Goal: Task Accomplishment & Management: Use online tool/utility

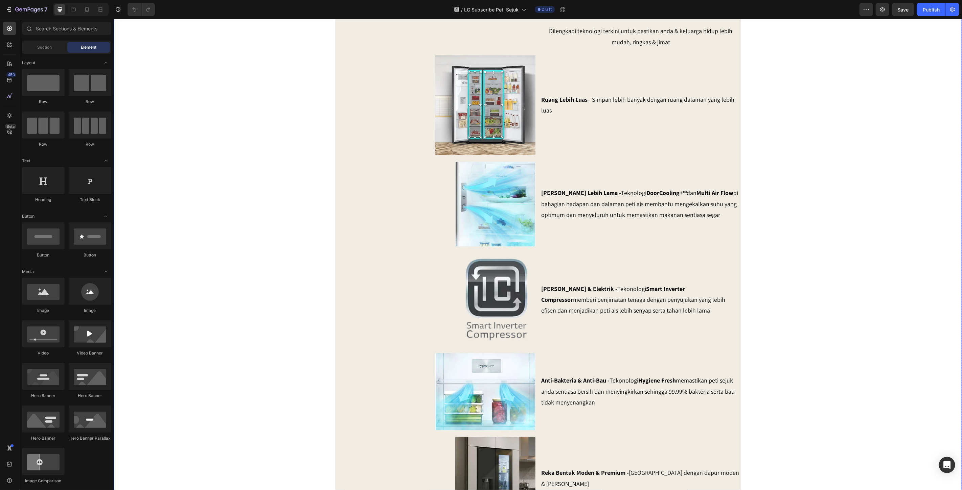
scroll to position [488, 0]
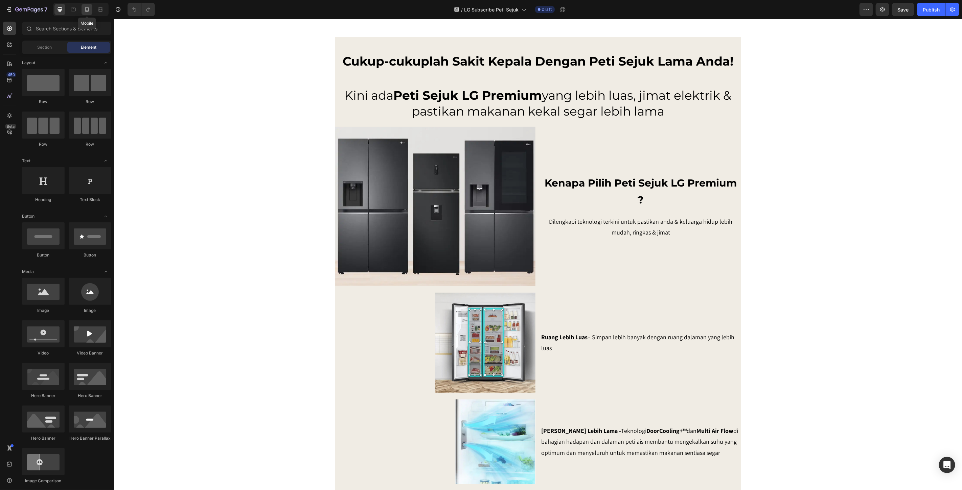
click at [89, 9] on icon at bounding box center [87, 9] width 4 height 5
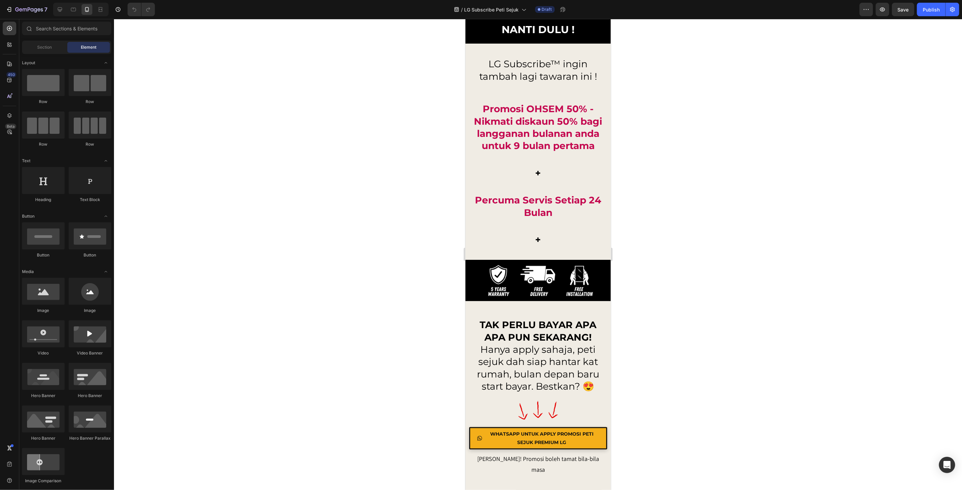
scroll to position [6720, 0]
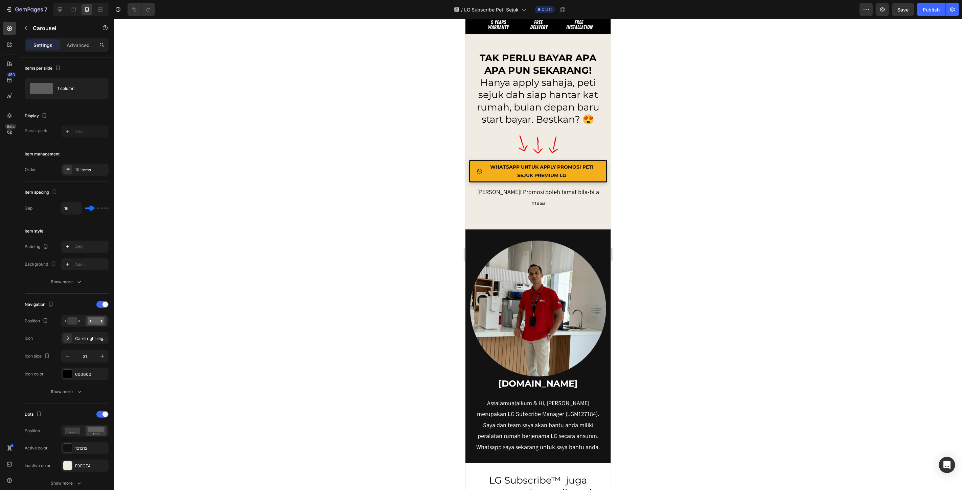
scroll to position [6908, 0]
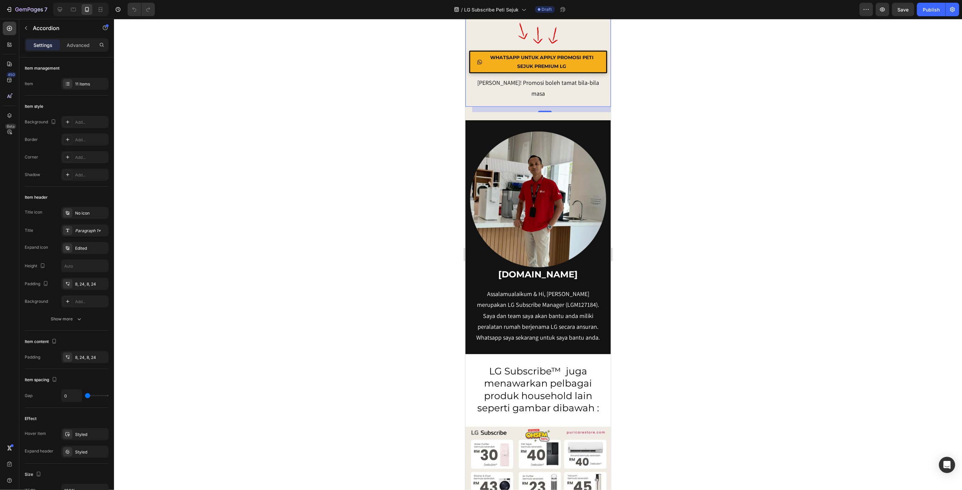
scroll to position [7020, 0]
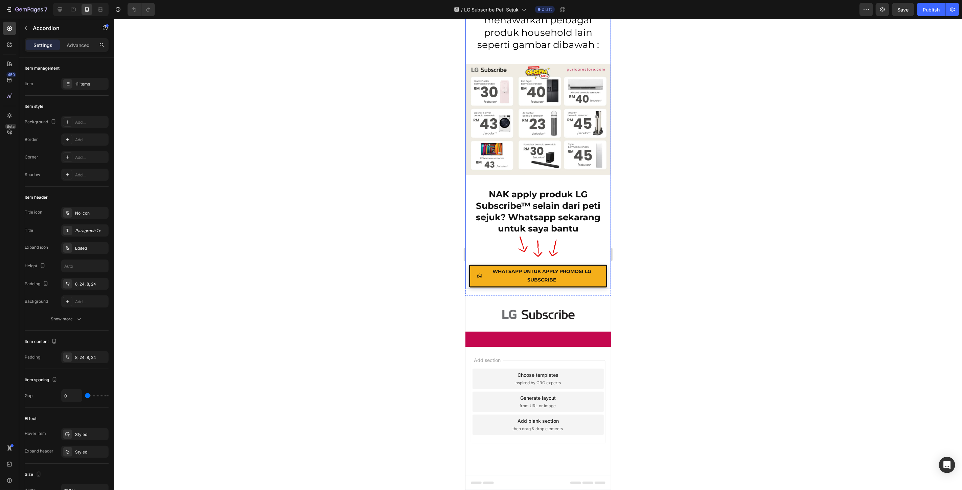
scroll to position [8074, 0]
click at [598, 276] on link "WHATSAPP UNTUK APPLY PROMOSI LG SUBSCRIBE" at bounding box center [538, 276] width 138 height 22
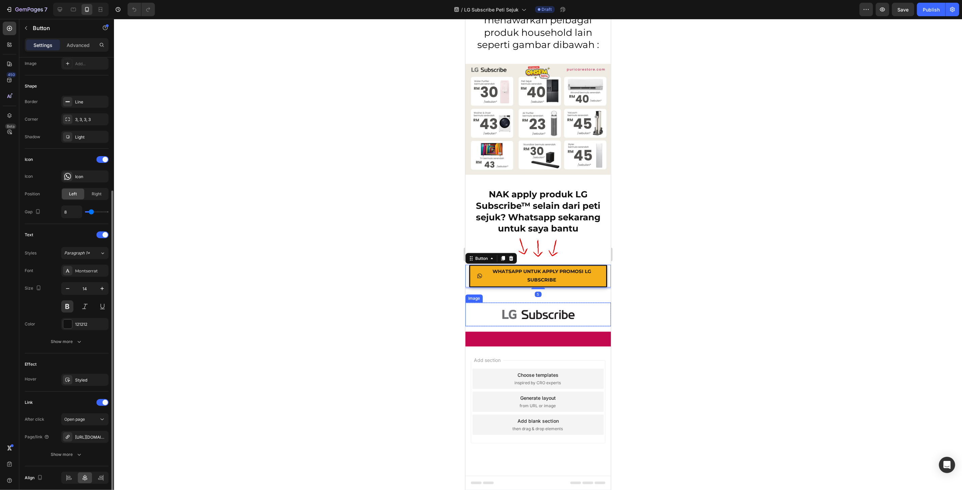
scroll to position [139, 0]
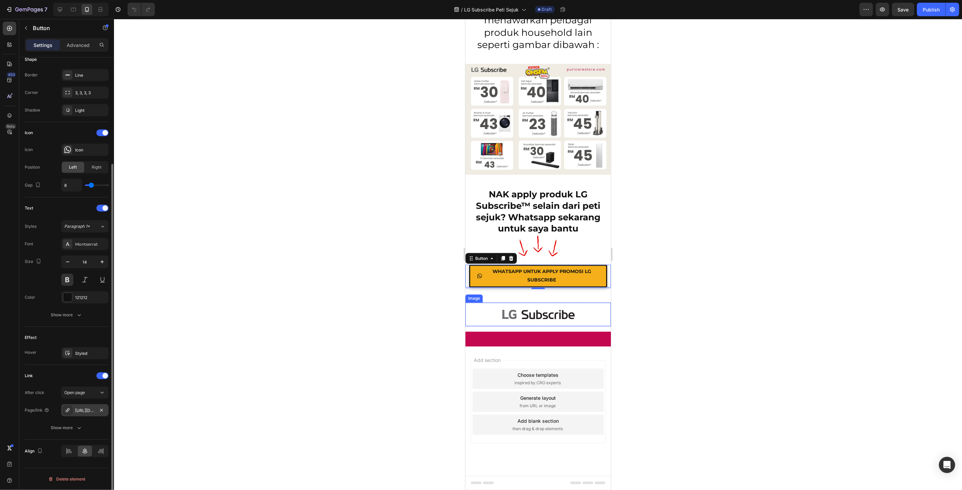
click at [86, 412] on div "[URL][DOMAIN_NAME]" at bounding box center [85, 411] width 20 height 6
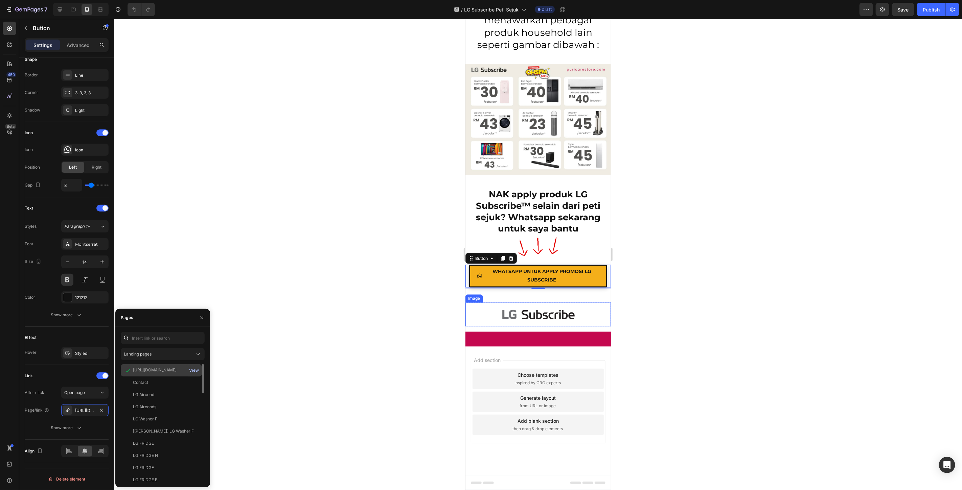
click at [194, 370] on div "View" at bounding box center [194, 371] width 10 height 6
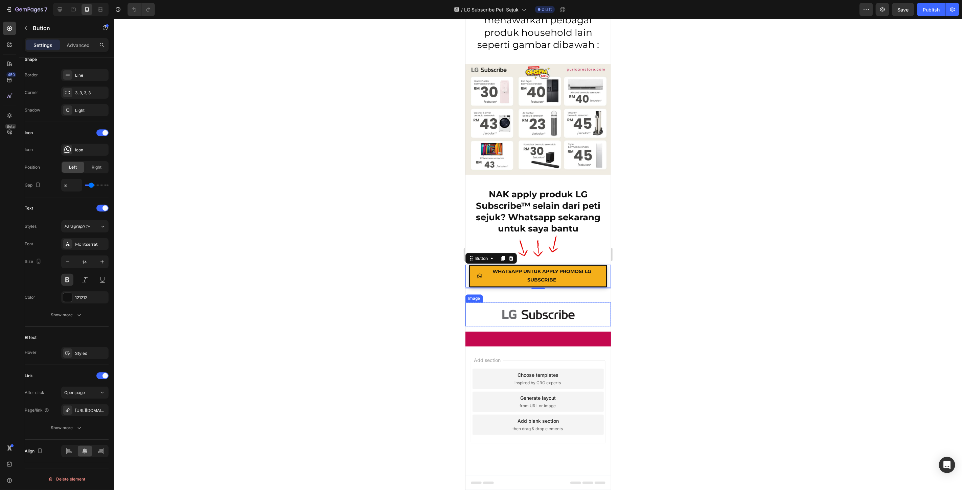
click at [399, 147] on div at bounding box center [538, 254] width 848 height 471
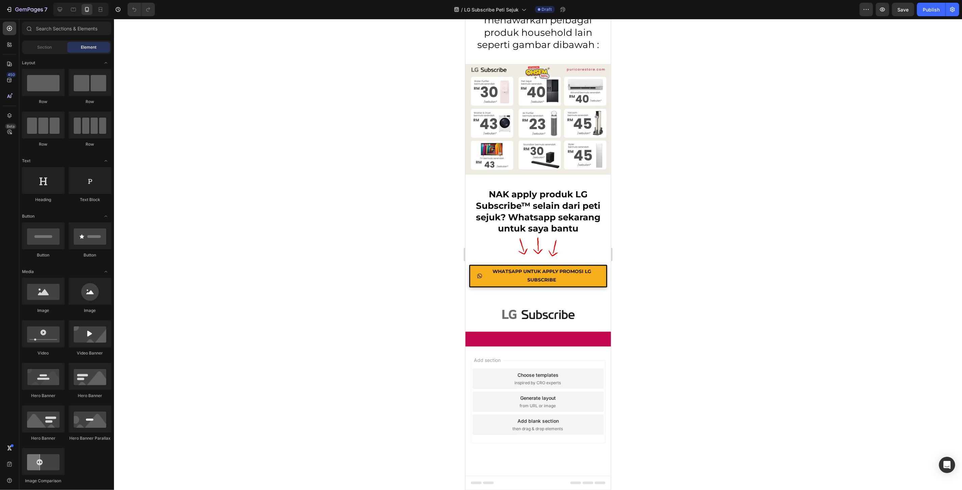
click at [780, 200] on div at bounding box center [538, 254] width 848 height 471
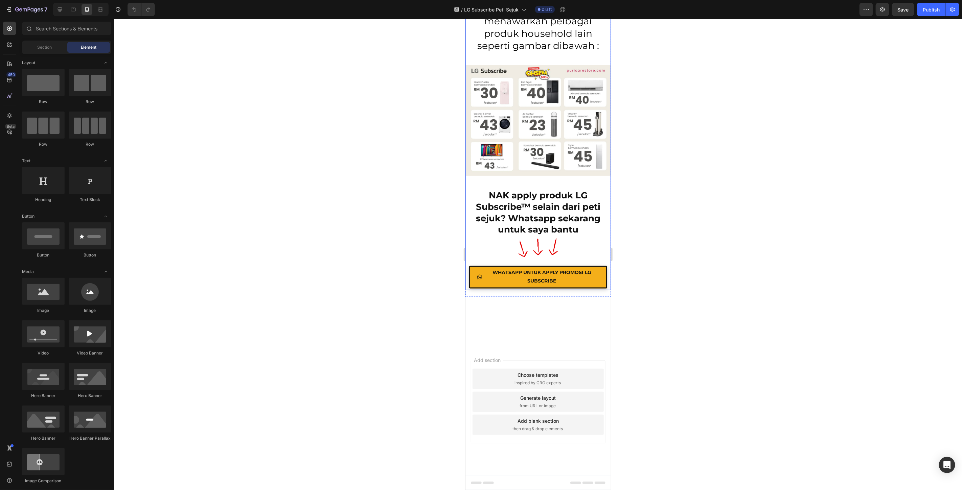
scroll to position [7510, 0]
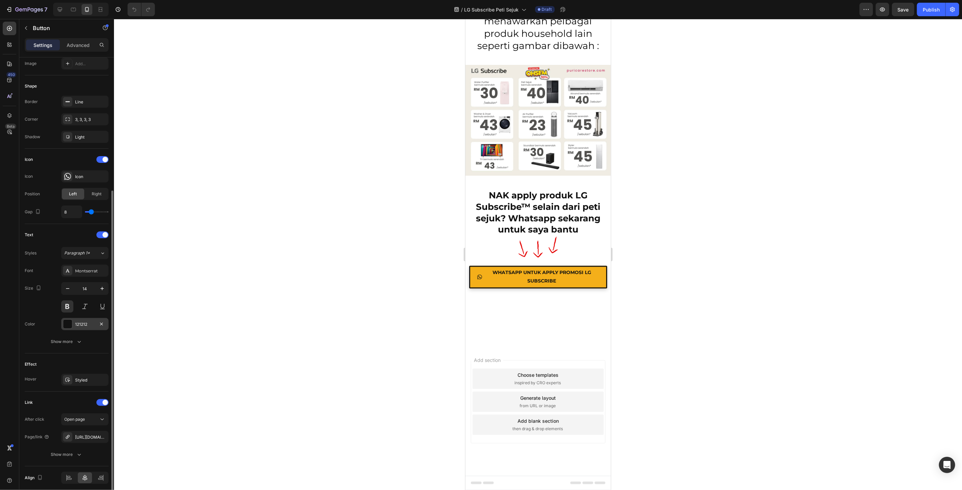
scroll to position [139, 0]
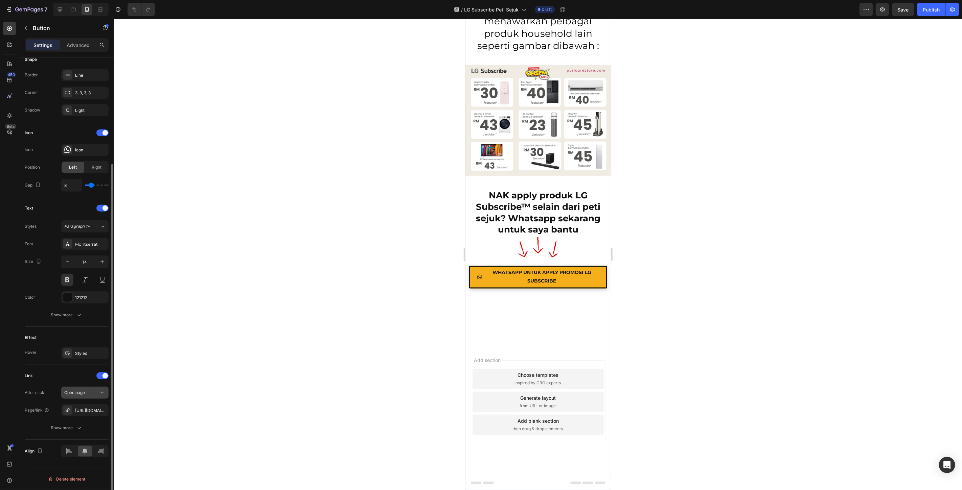
click at [85, 394] on span "Open page" at bounding box center [74, 392] width 21 height 5
click at [90, 410] on div "[URL][DOMAIN_NAME]" at bounding box center [85, 411] width 20 height 6
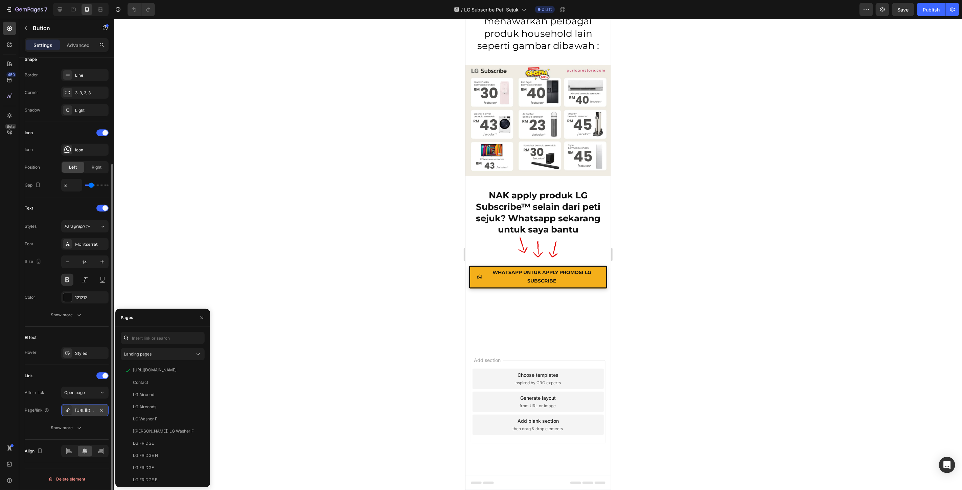
click at [90, 410] on div "[URL][DOMAIN_NAME]" at bounding box center [85, 411] width 20 height 6
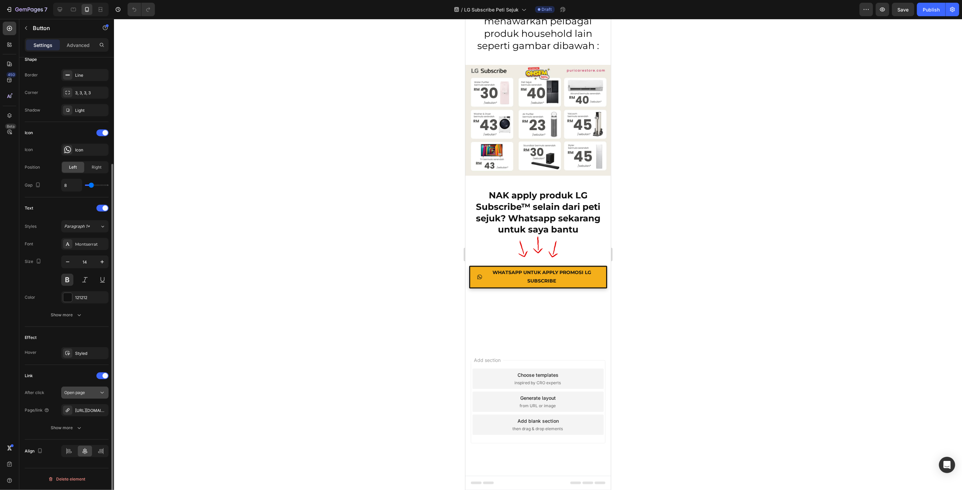
click at [84, 395] on span "Open page" at bounding box center [74, 392] width 21 height 5
click at [76, 426] on icon "button" at bounding box center [79, 428] width 7 height 7
click at [82, 405] on div "[URL][DOMAIN_NAME]" at bounding box center [84, 410] width 47 height 12
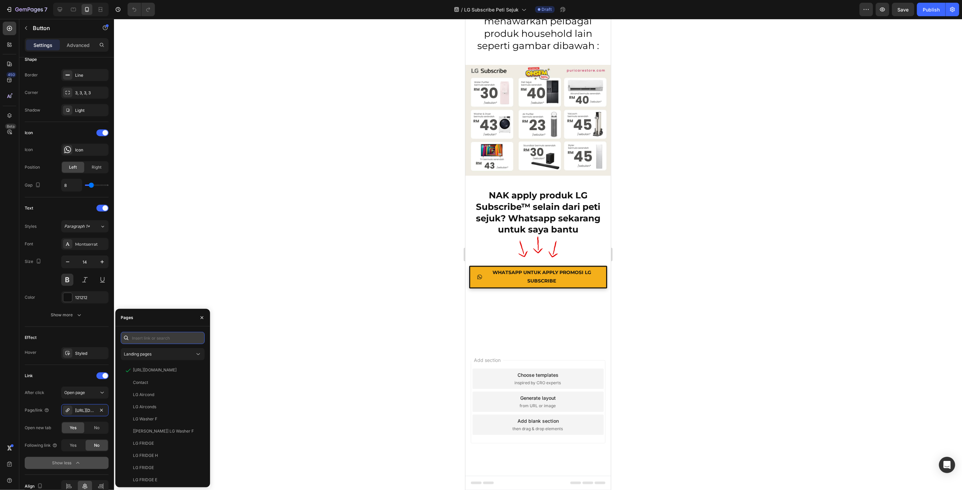
click at [163, 337] on input "text" at bounding box center [163, 338] width 84 height 12
paste input "[URL][DOMAIN_NAME]"
type input "[URL][DOMAIN_NAME]"
click at [154, 373] on div "[URL][DOMAIN_NAME] View" at bounding box center [163, 415] width 84 height 134
click at [164, 352] on div "[URL][DOMAIN_NAME]" at bounding box center [155, 354] width 44 height 6
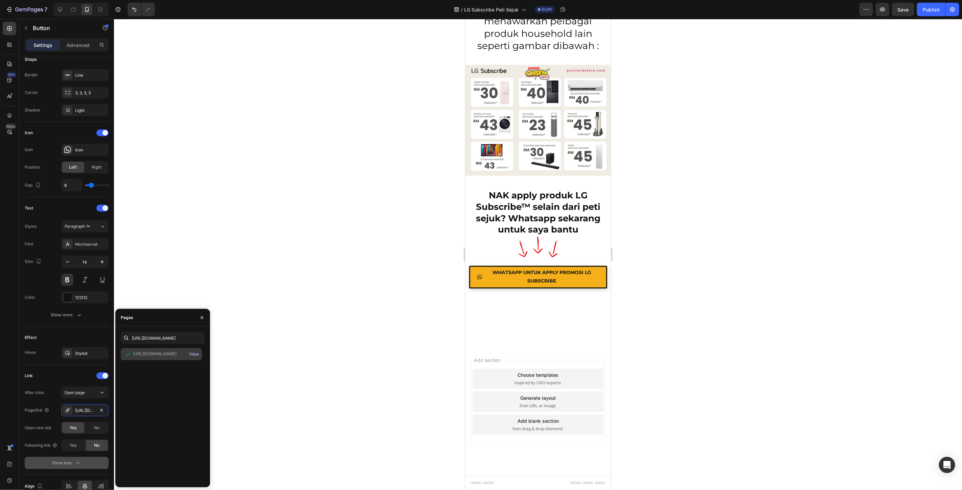
click at [192, 353] on div "View" at bounding box center [194, 354] width 10 height 6
drag, startPoint x: 717, startPoint y: 266, endPoint x: 710, endPoint y: 266, distance: 7.4
click at [717, 266] on div at bounding box center [538, 254] width 848 height 471
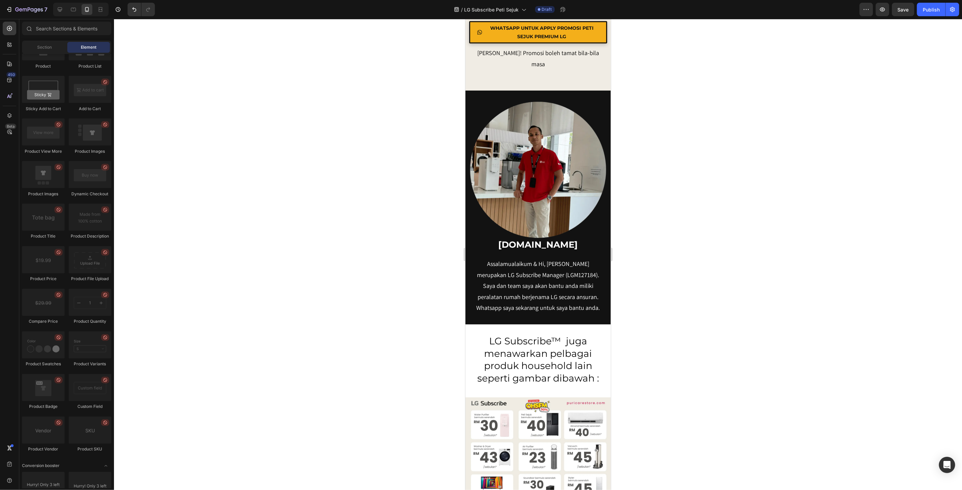
scroll to position [7555, 0]
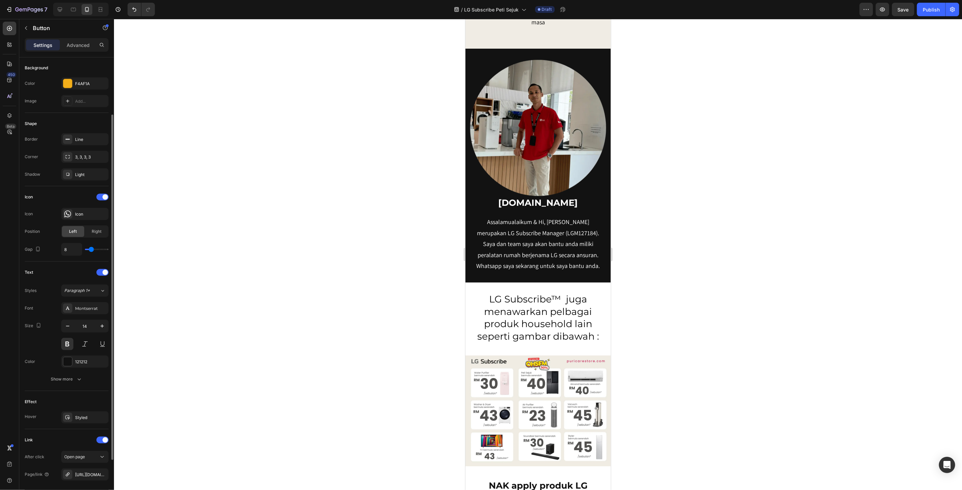
scroll to position [139, 0]
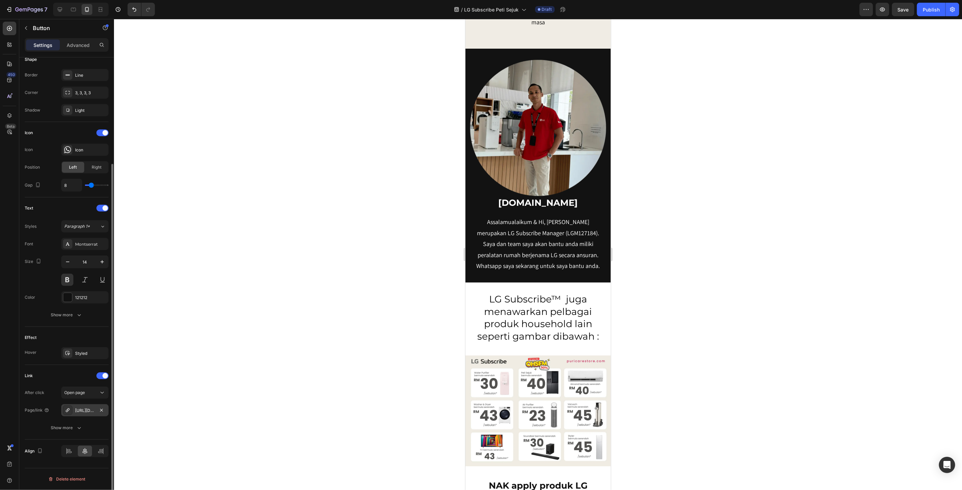
click at [84, 411] on div "[URL][DOMAIN_NAME]" at bounding box center [85, 411] width 20 height 6
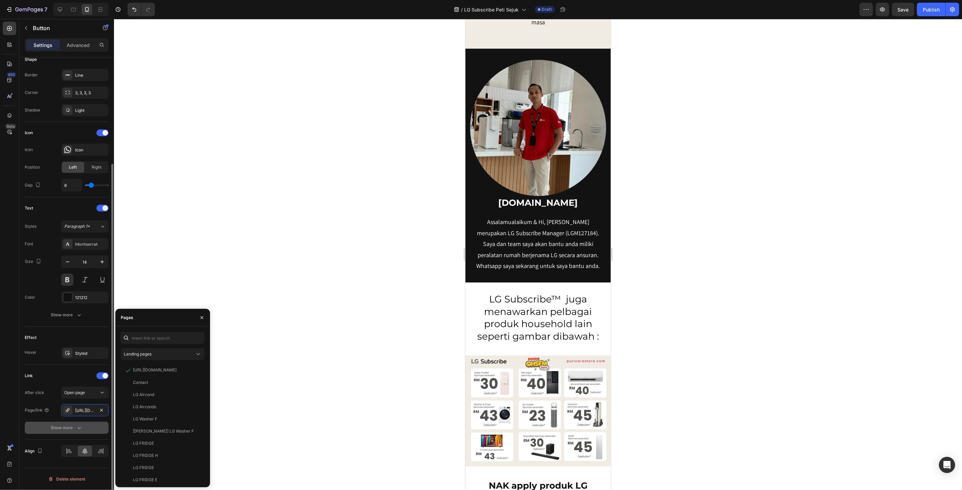
click at [71, 431] on div "Show more" at bounding box center [66, 428] width 31 height 7
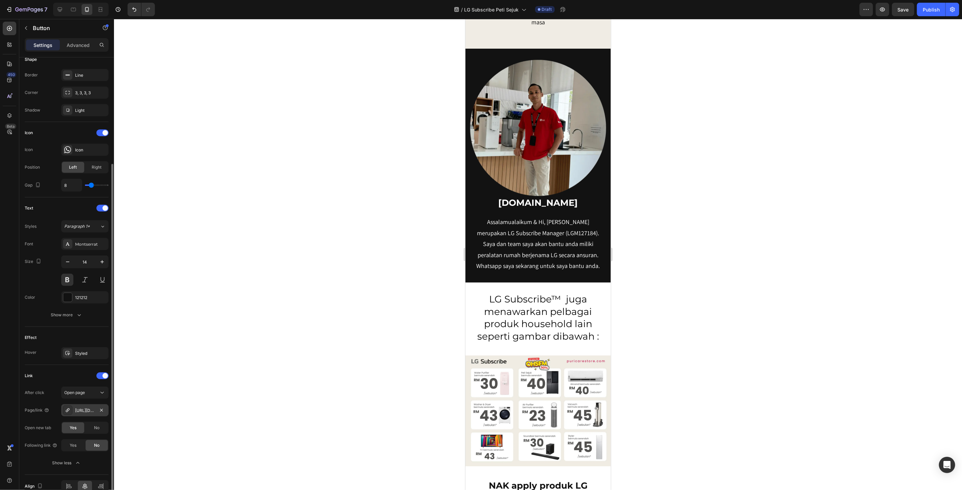
click at [87, 410] on div "[URL][DOMAIN_NAME]" at bounding box center [85, 411] width 20 height 6
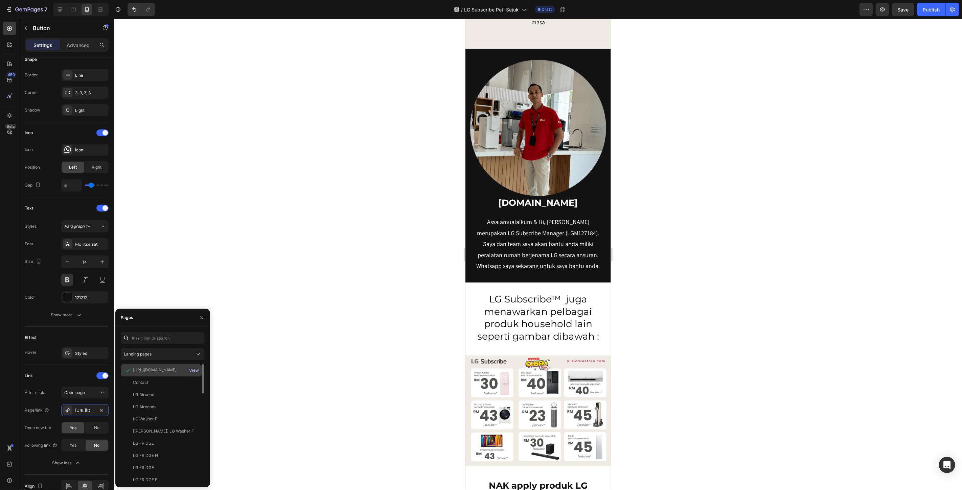
click at [193, 369] on div "View" at bounding box center [194, 371] width 10 height 6
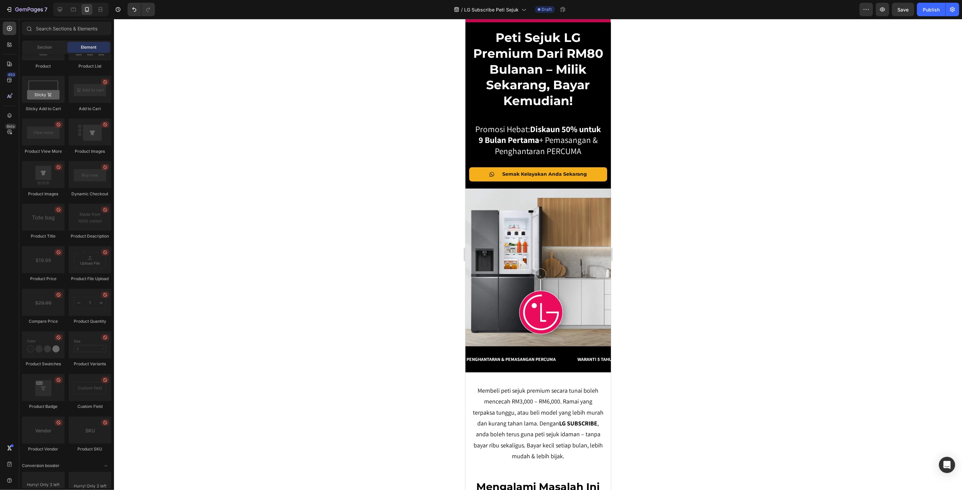
scroll to position [0, 0]
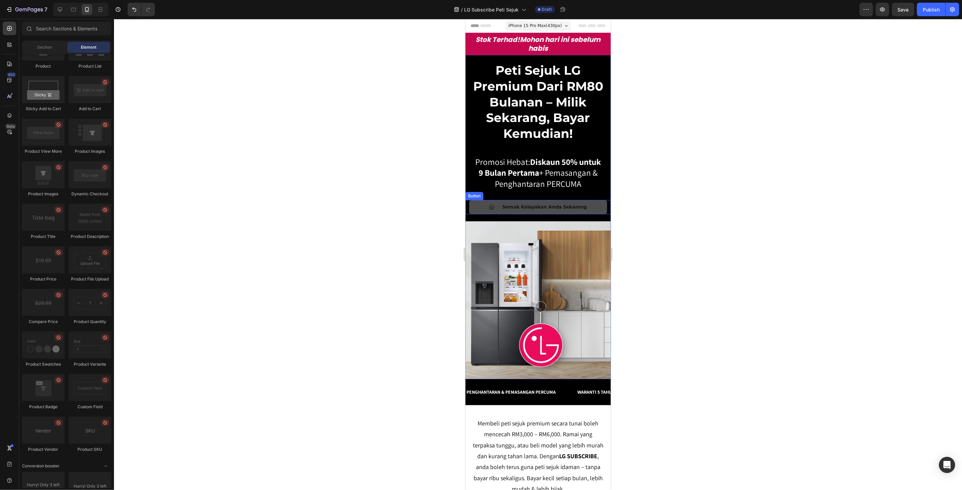
click at [481, 214] on link "Semak Kelayakan Anda Sekarang" at bounding box center [538, 207] width 138 height 14
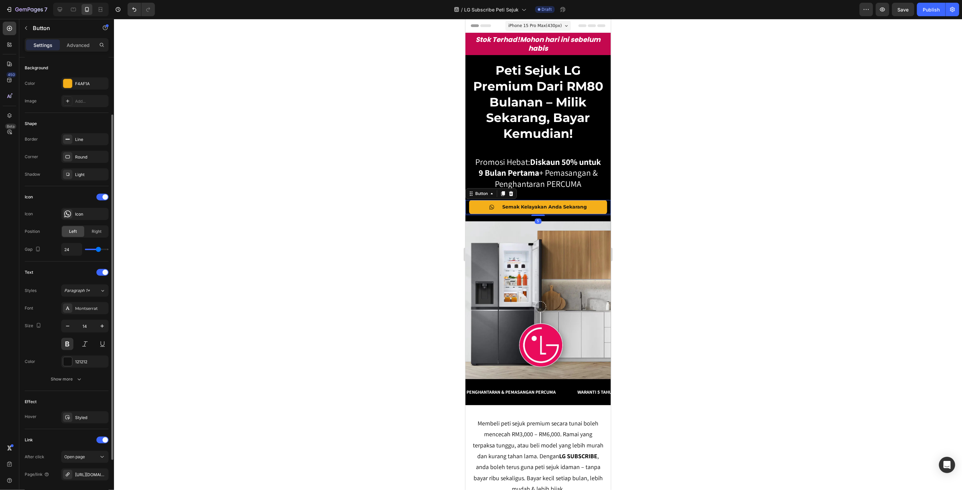
scroll to position [139, 0]
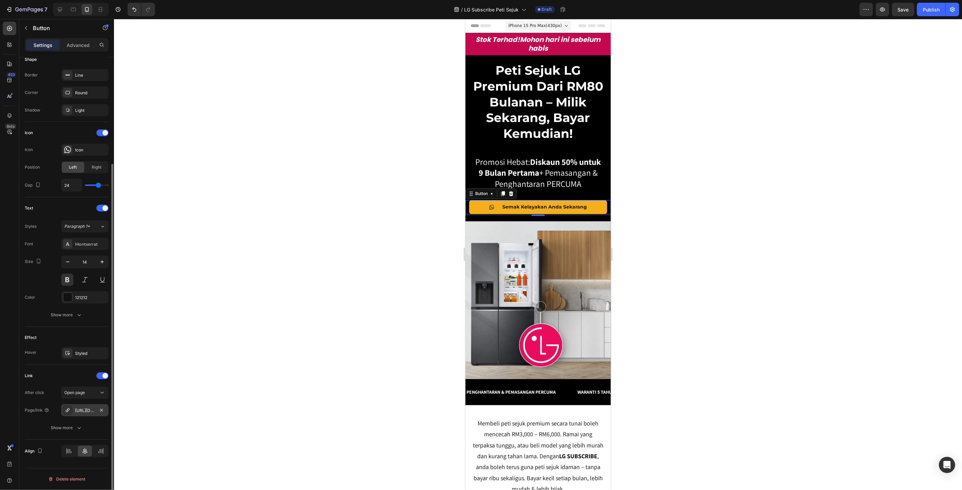
click at [78, 414] on div "[URL][DOMAIN_NAME]" at bounding box center [84, 410] width 47 height 12
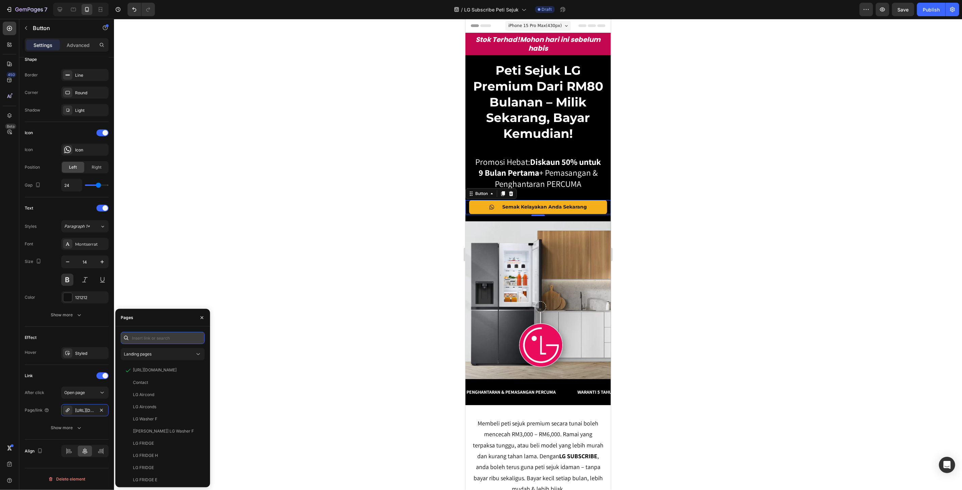
click at [157, 338] on input "text" at bounding box center [163, 338] width 84 height 12
paste input "[URL][DOMAIN_NAME]"
type input "[URL][DOMAIN_NAME]"
click at [158, 353] on div "[URL][DOMAIN_NAME]" at bounding box center [155, 354] width 44 height 6
click at [192, 353] on div "View" at bounding box center [194, 354] width 10 height 6
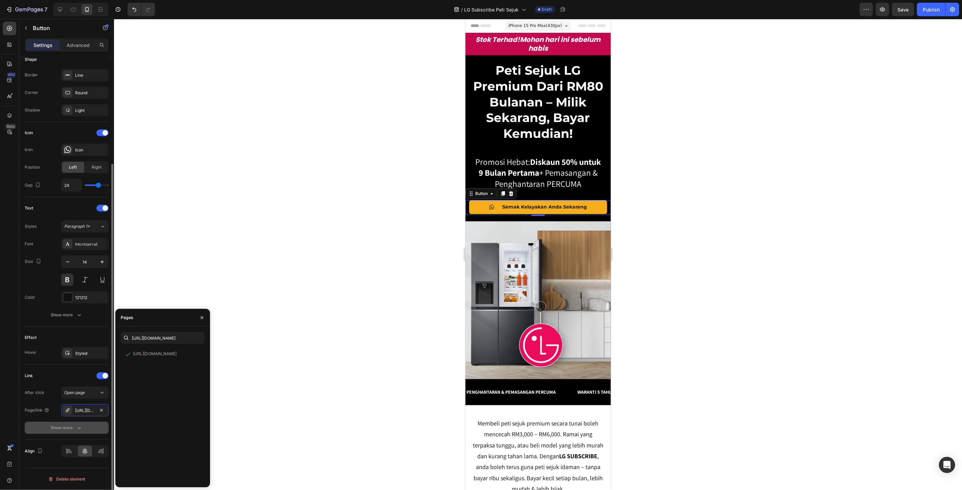
click at [67, 427] on div "Show more" at bounding box center [66, 428] width 31 height 7
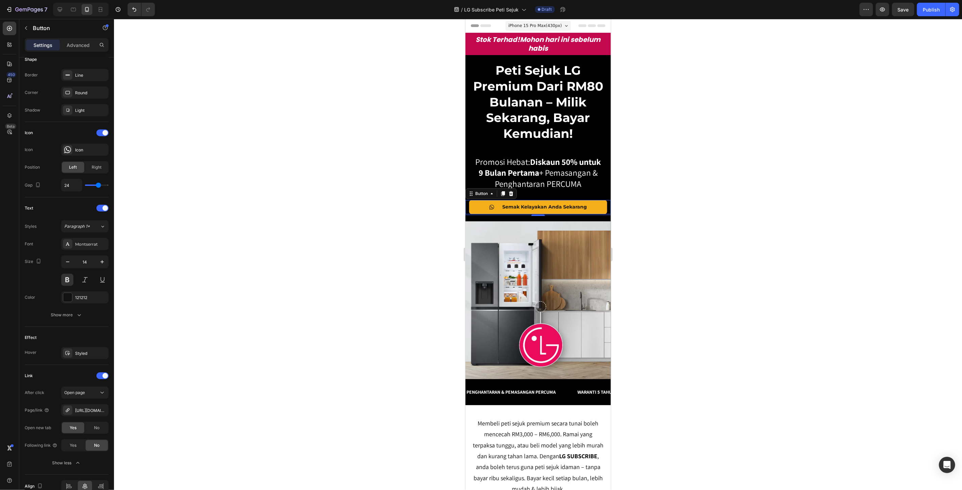
click at [315, 336] on div at bounding box center [538, 254] width 848 height 471
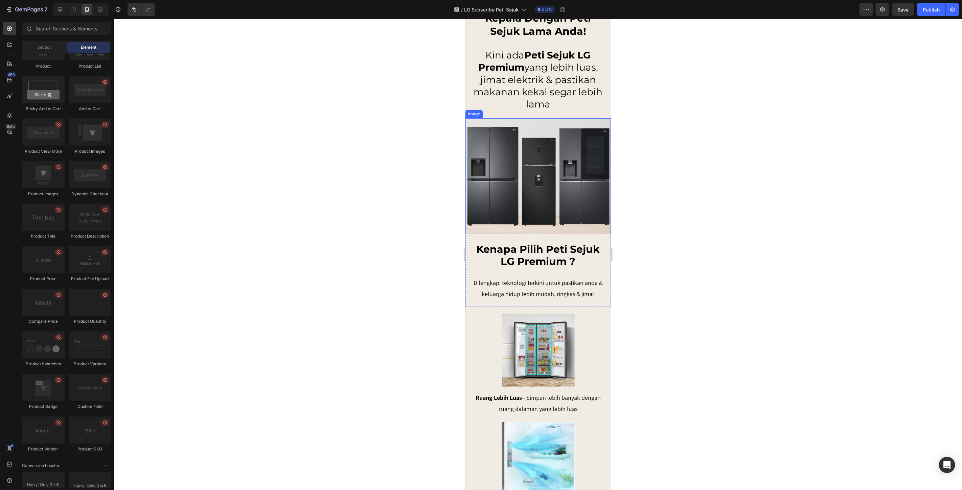
scroll to position [1202, 0]
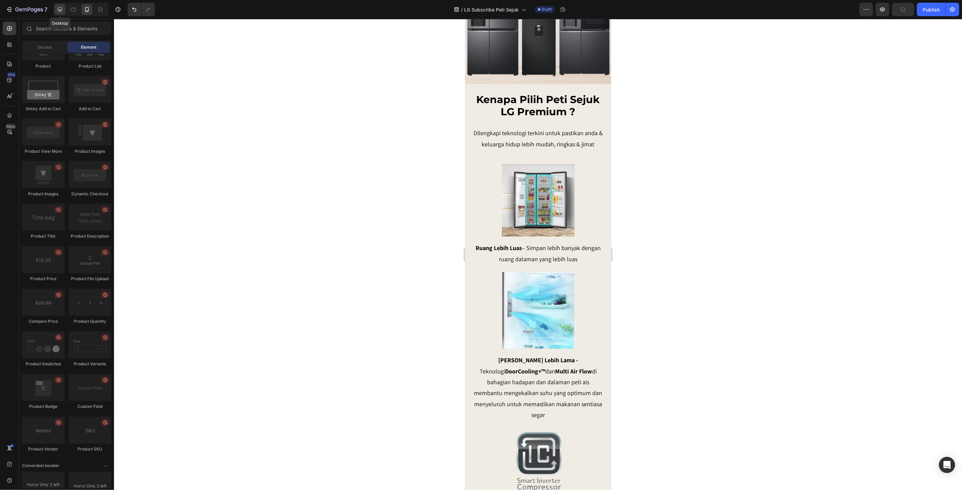
click at [56, 11] on icon at bounding box center [59, 9] width 7 height 7
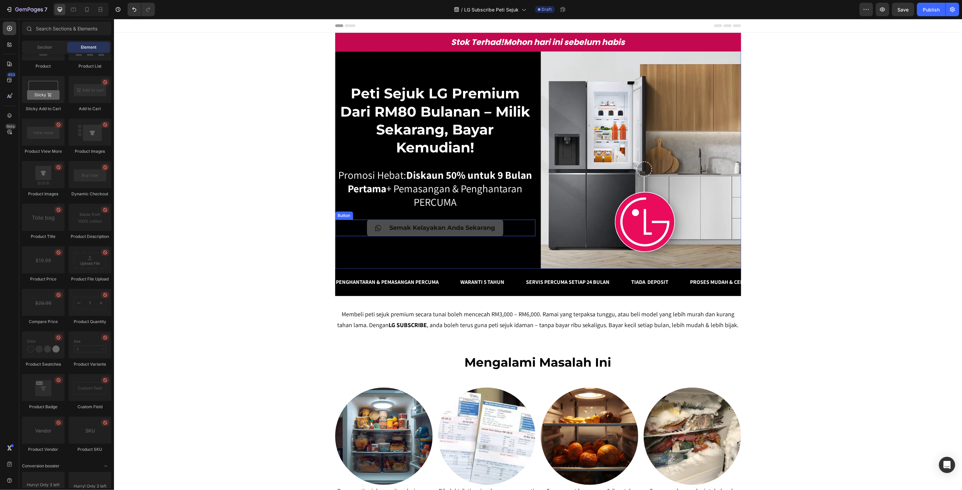
click at [371, 228] on link "Semak Kelayakan Anda Sekarang" at bounding box center [435, 227] width 136 height 16
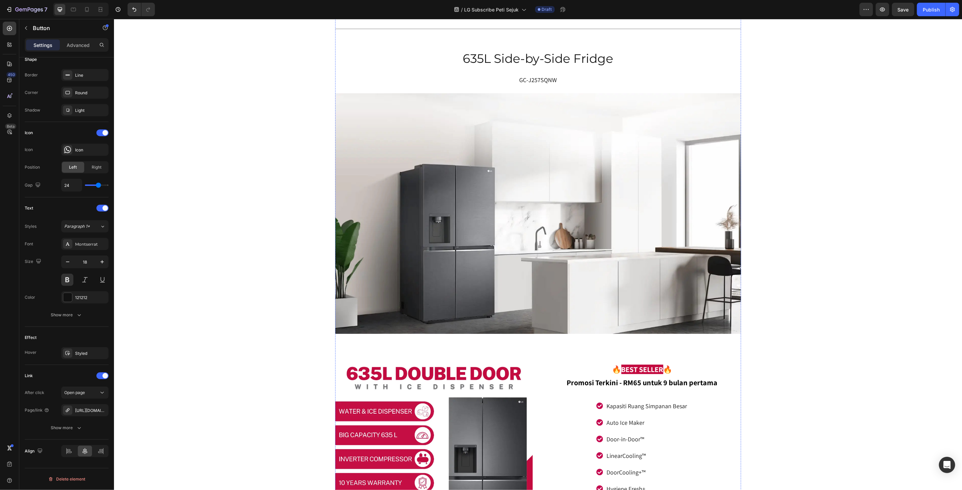
scroll to position [2029, 0]
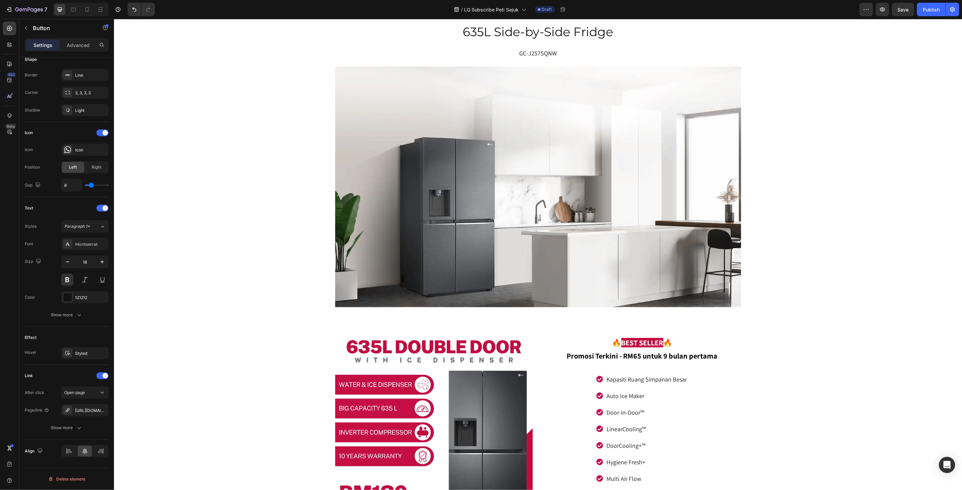
click at [69, 431] on div "Show more" at bounding box center [66, 428] width 31 height 7
click at [79, 411] on div "[URL][DOMAIN_NAME]" at bounding box center [85, 411] width 20 height 6
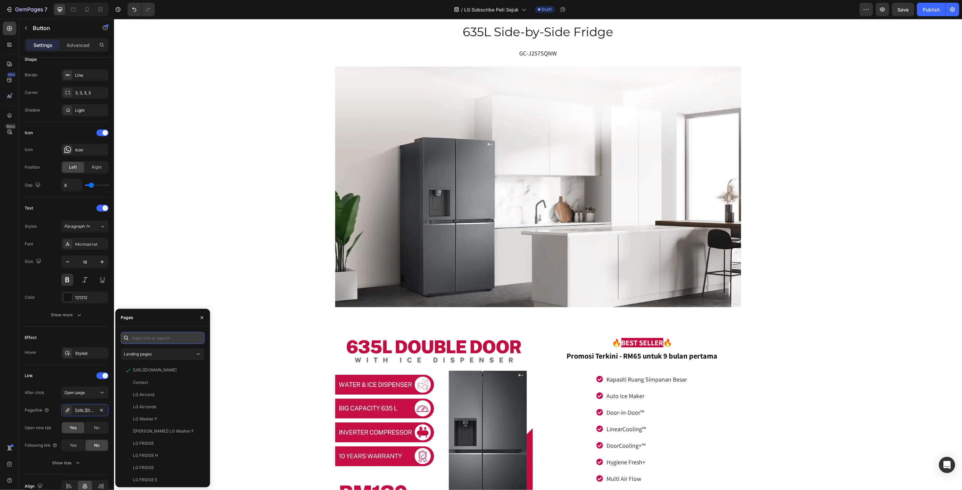
click at [166, 338] on input "text" at bounding box center [163, 338] width 84 height 12
paste input "[URL][DOMAIN_NAME]"
type input "[URL][DOMAIN_NAME]"
click at [163, 357] on div "[URL][DOMAIN_NAME]" at bounding box center [155, 354] width 44 height 6
click at [194, 354] on div "View" at bounding box center [194, 354] width 10 height 6
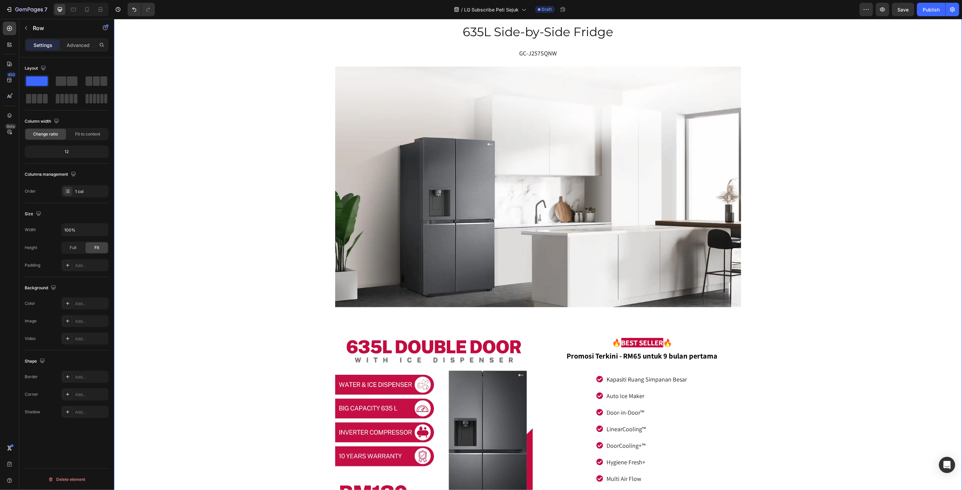
scroll to position [0, 0]
click at [196, 255] on div "Miliki Peti Sejuk Idaman Anda Hanya Dengan 4 Langkah Mudah! Heading Row Image 1…" at bounding box center [538, 92] width 848 height 1374
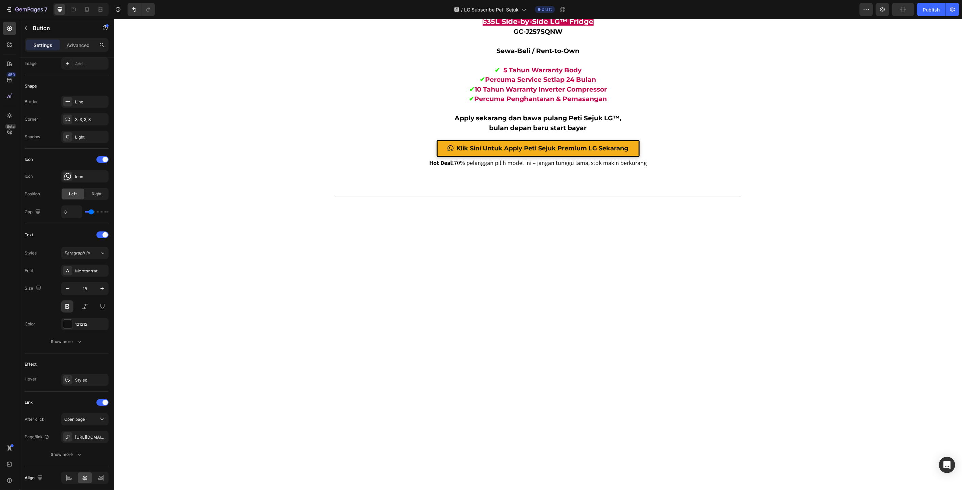
scroll to position [2593, 0]
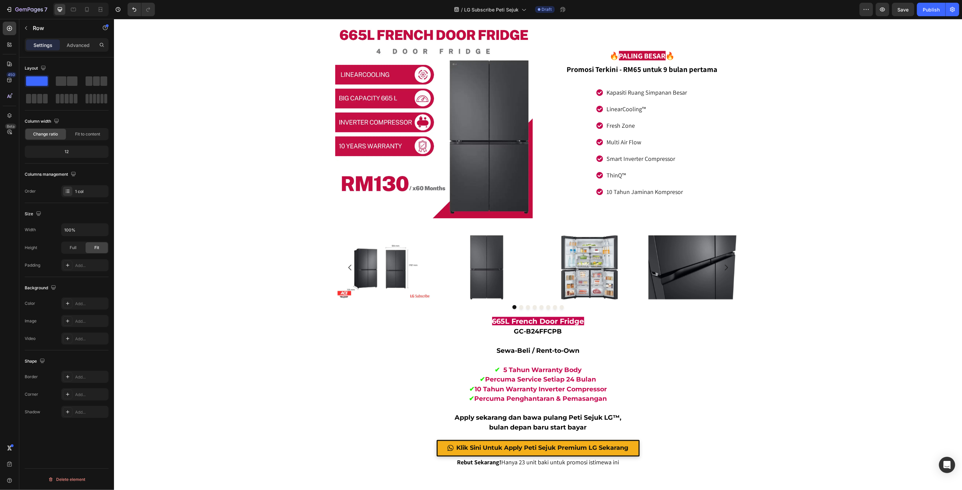
scroll to position [2856, 0]
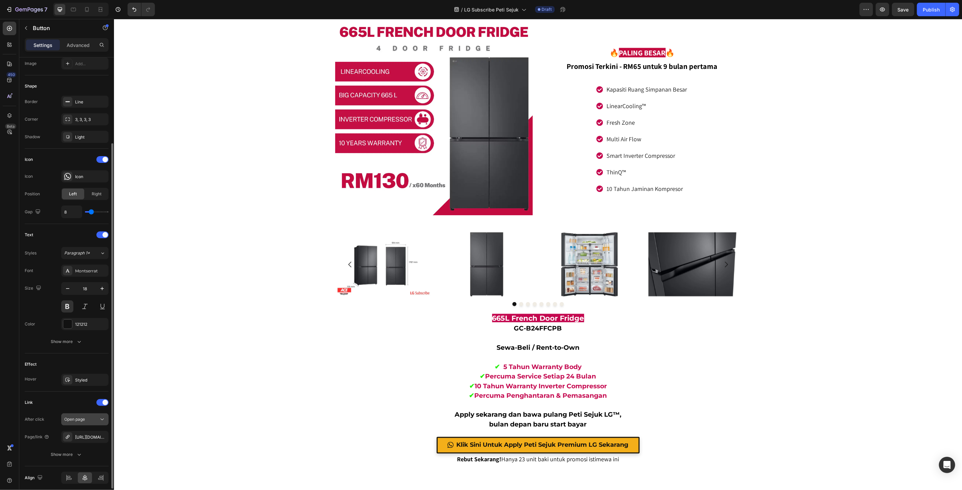
scroll to position [139, 0]
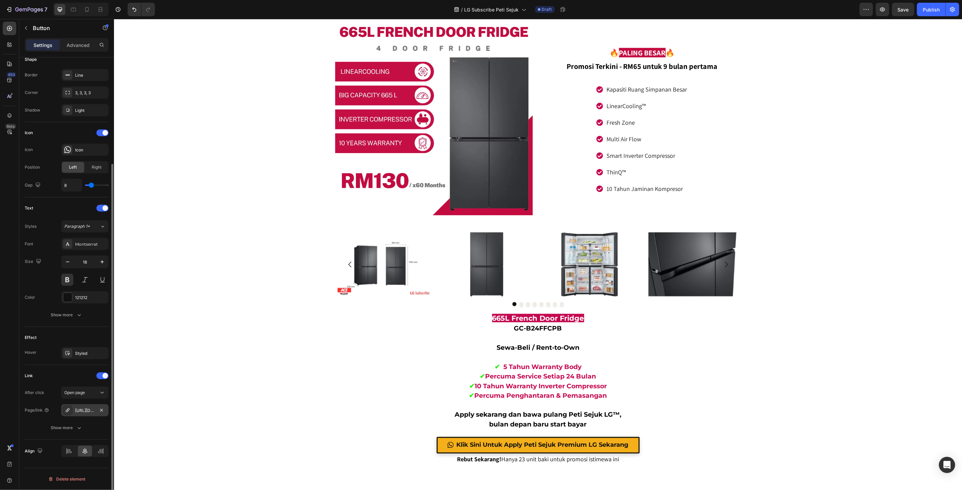
click at [87, 414] on div "[URL][DOMAIN_NAME]" at bounding box center [84, 410] width 47 height 12
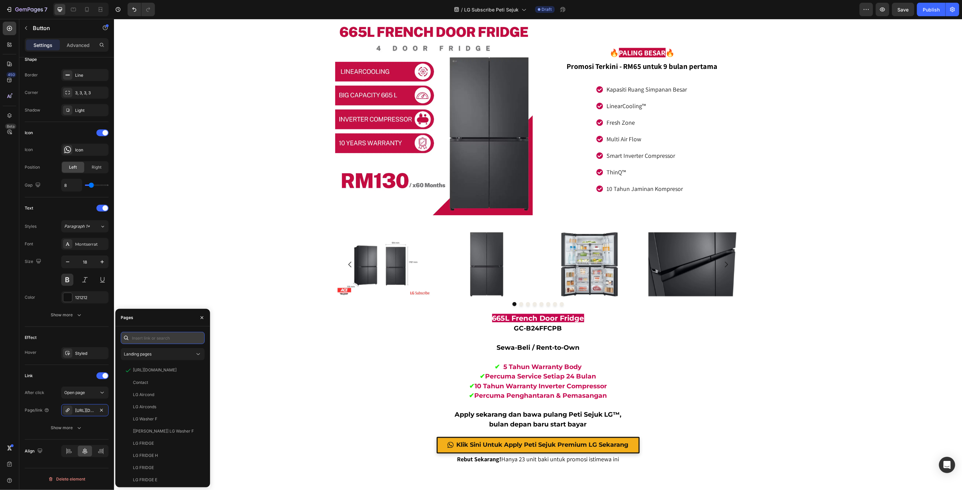
click at [157, 337] on input "text" at bounding box center [163, 338] width 84 height 12
paste input "[URL][DOMAIN_NAME]"
type input "[URL][DOMAIN_NAME]"
click at [157, 367] on div "[URL][DOMAIN_NAME] View" at bounding box center [161, 372] width 81 height 12
click at [191, 353] on div "View" at bounding box center [194, 354] width 10 height 6
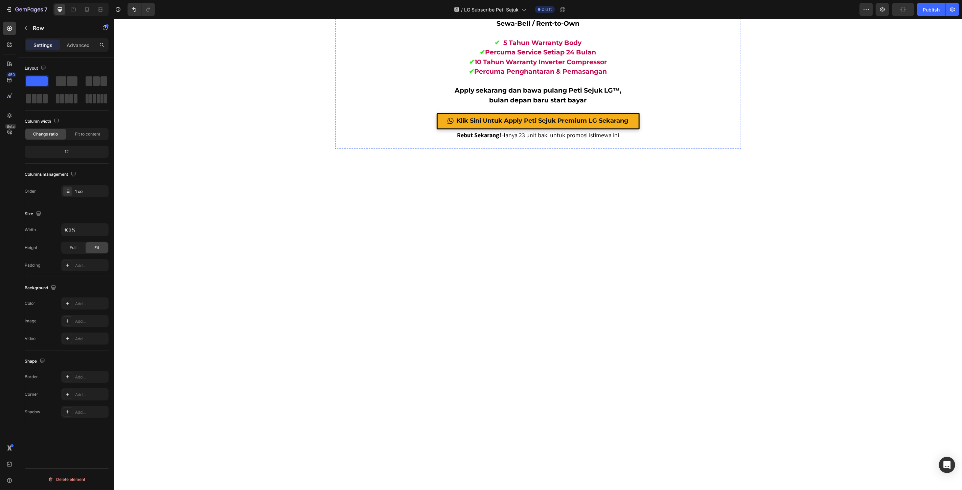
scroll to position [3231, 0]
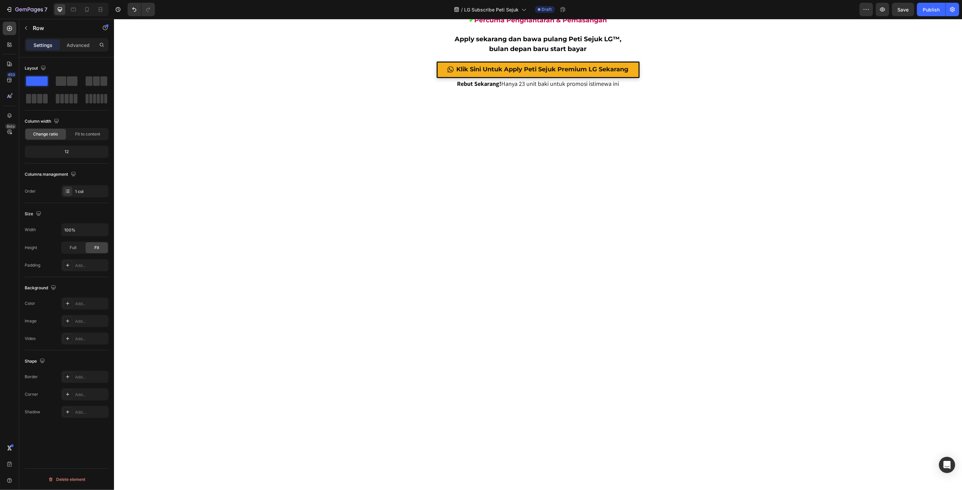
click at [179, 267] on div "Miliki Peti Sejuk Idaman Anda Hanya Dengan 4 Langkah Mudah! Heading Row Image 1…" at bounding box center [538, 84] width 848 height 6566
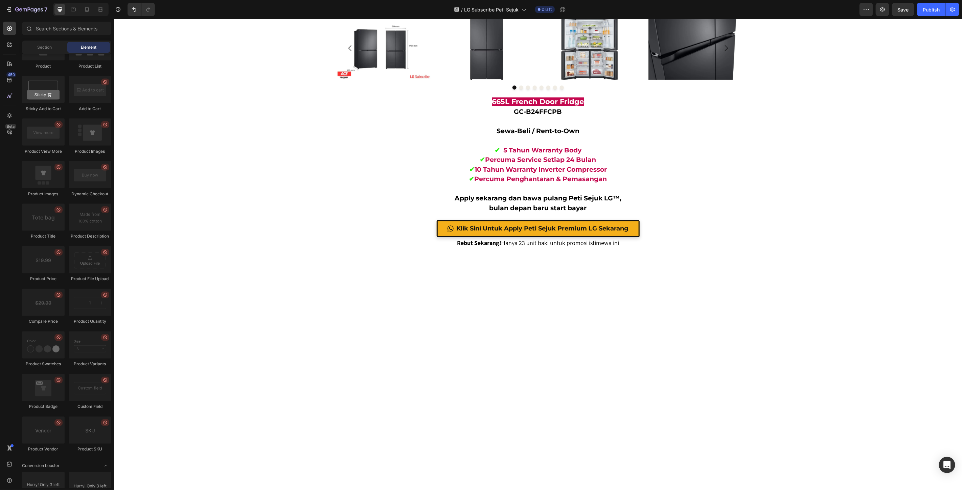
scroll to position [3645, 0]
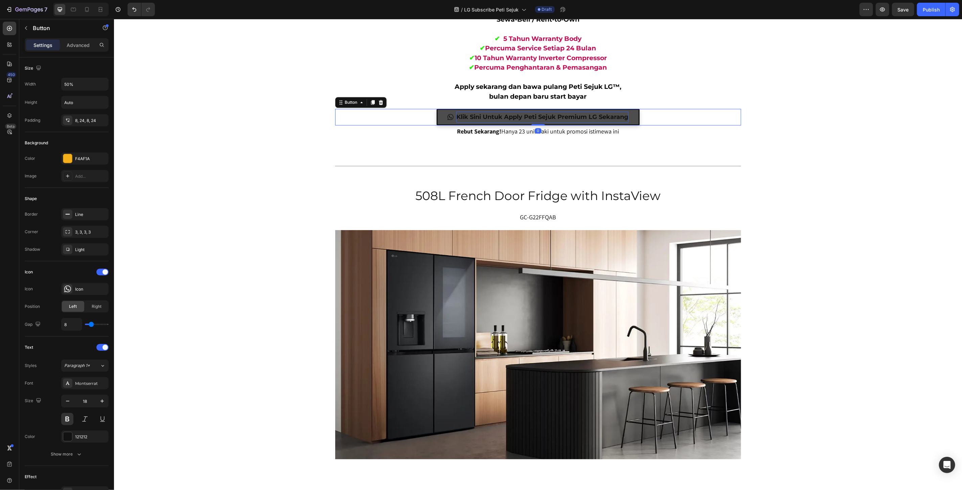
click at [509, 122] on p "Klik Sini Untuk Apply Peti Sejuk Premium LG Sekarang" at bounding box center [542, 116] width 172 height 11
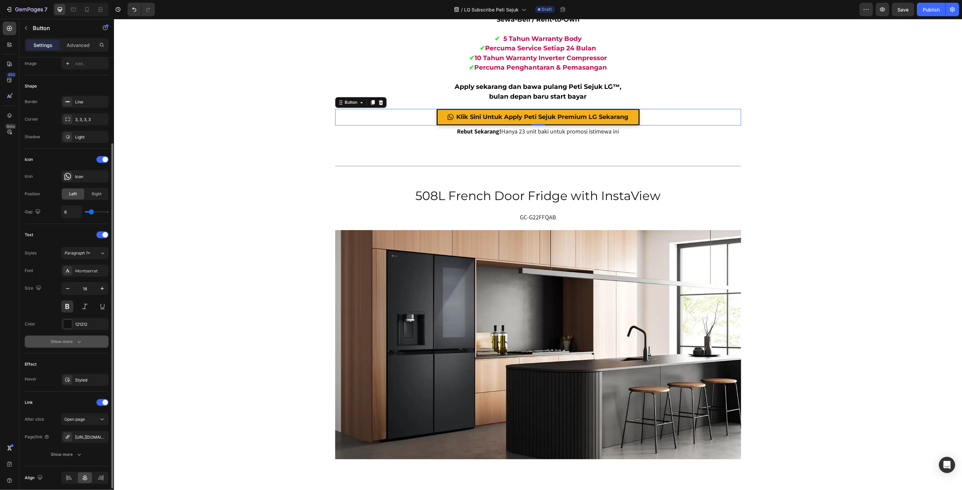
scroll to position [139, 0]
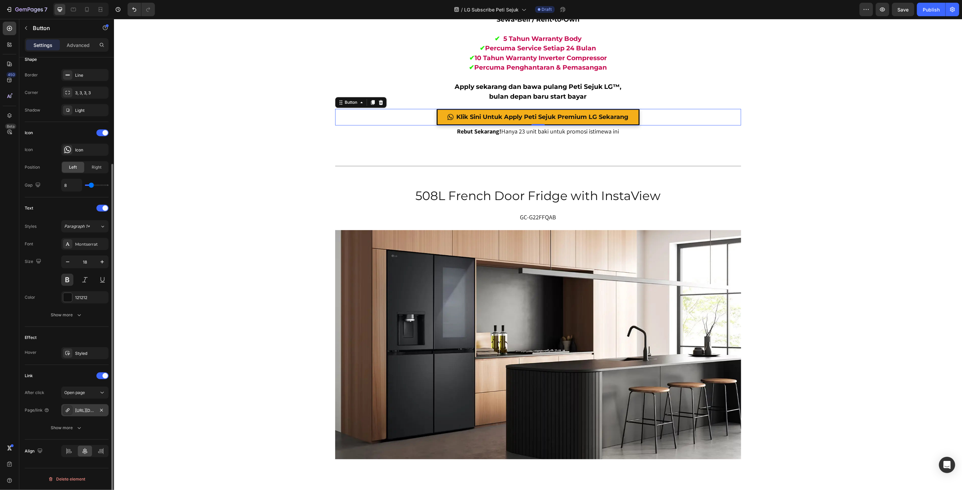
click at [83, 412] on div "[URL][DOMAIN_NAME]" at bounding box center [85, 411] width 20 height 6
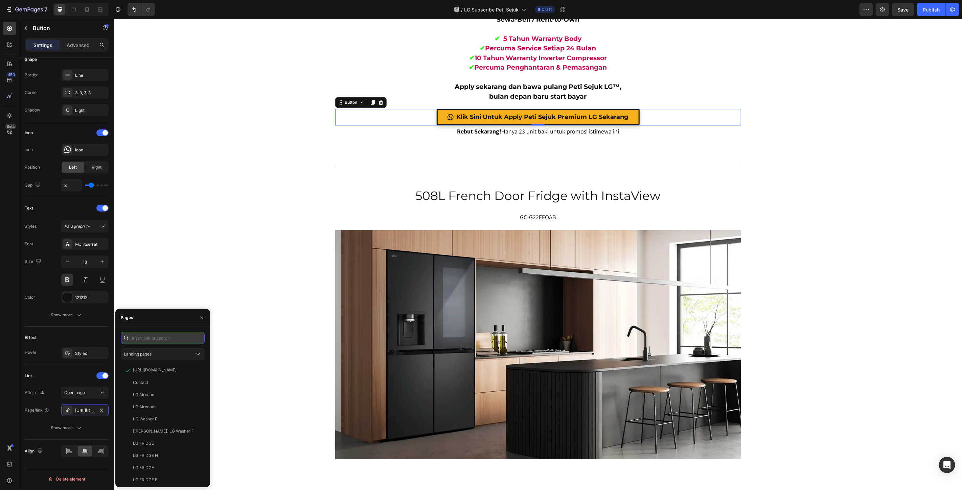
click at [158, 342] on input "text" at bounding box center [163, 338] width 84 height 12
paste input "[URL][DOMAIN_NAME]"
type input "[URL][DOMAIN_NAME]"
click at [154, 355] on div "[URL][DOMAIN_NAME]" at bounding box center [155, 354] width 44 height 6
click at [194, 354] on div "View" at bounding box center [194, 354] width 10 height 6
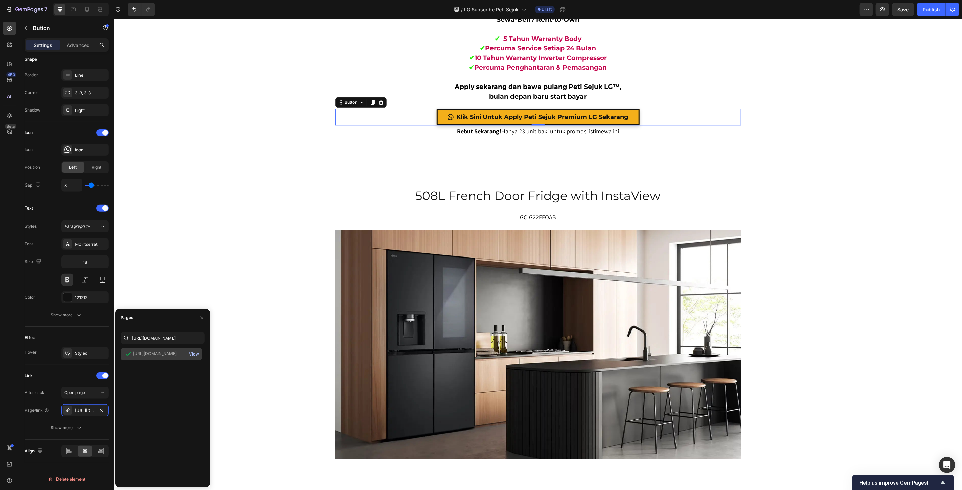
click at [193, 353] on div "View" at bounding box center [194, 354] width 10 height 6
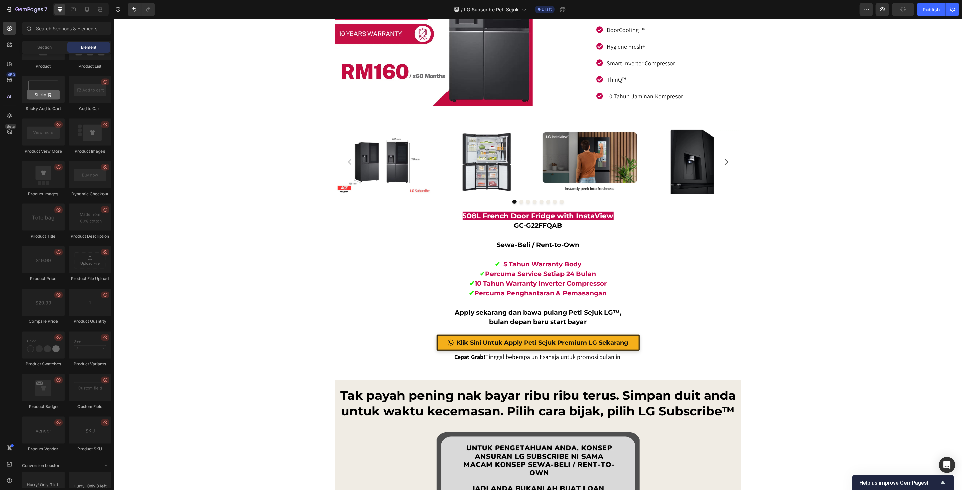
scroll to position [4472, 0]
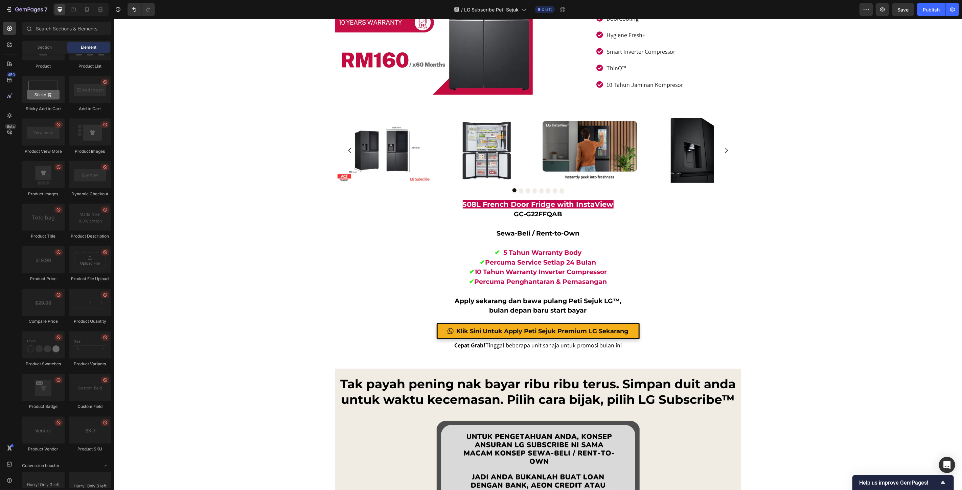
click at [460, 331] on p "Klik Sini Untuk Apply Peti Sejuk Premium LG Sekarang" at bounding box center [542, 331] width 172 height 11
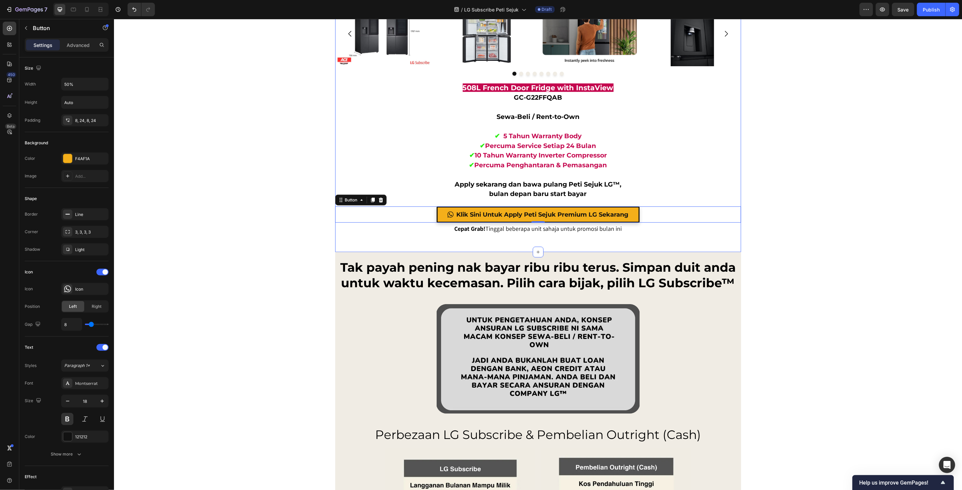
scroll to position [4584, 0]
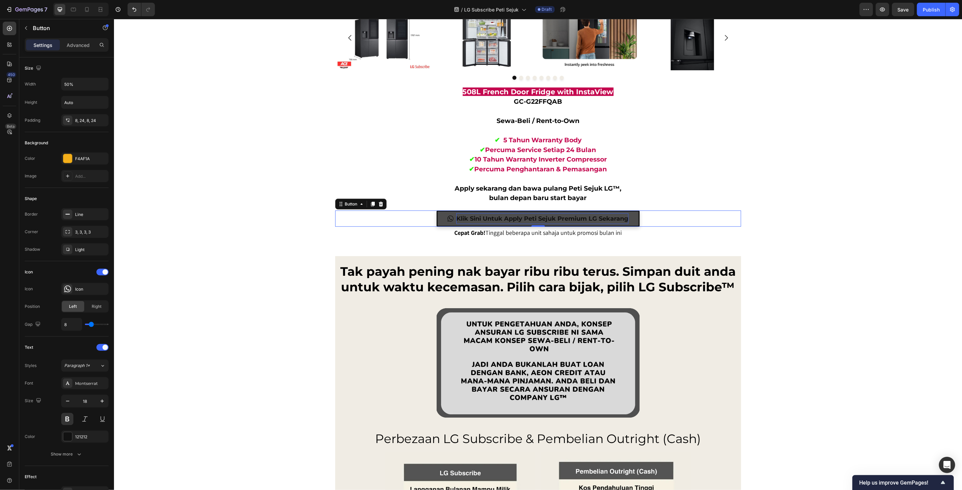
click at [465, 216] on p "Klik Sini Untuk Apply Peti Sejuk Premium LG Sekarang" at bounding box center [542, 218] width 172 height 11
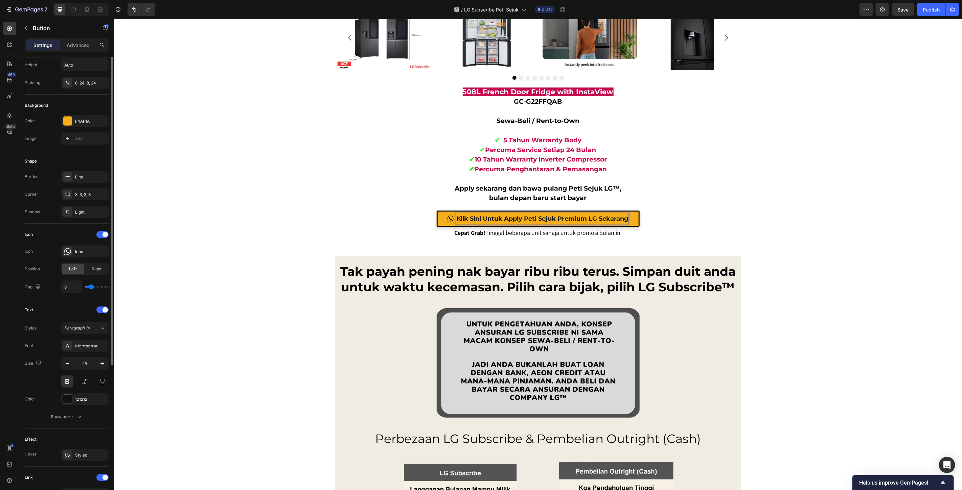
scroll to position [139, 0]
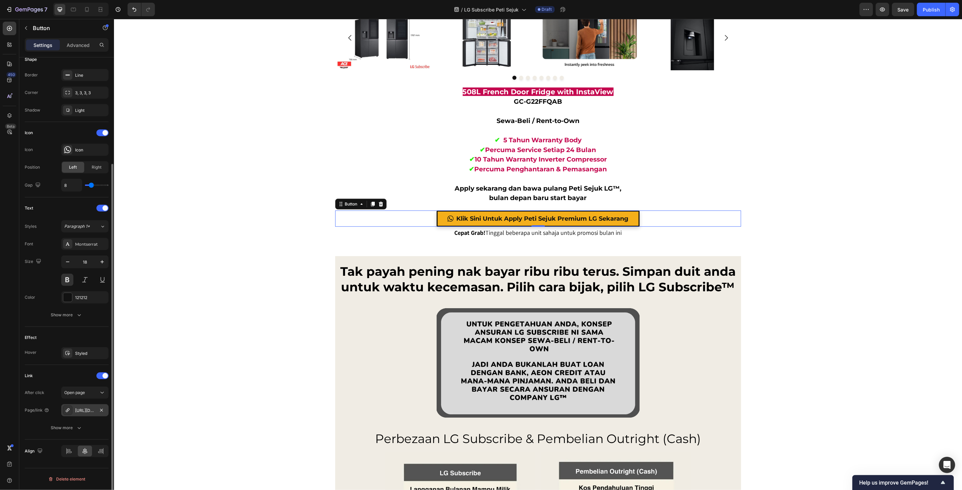
click at [79, 411] on div "[URL][DOMAIN_NAME]" at bounding box center [85, 411] width 20 height 6
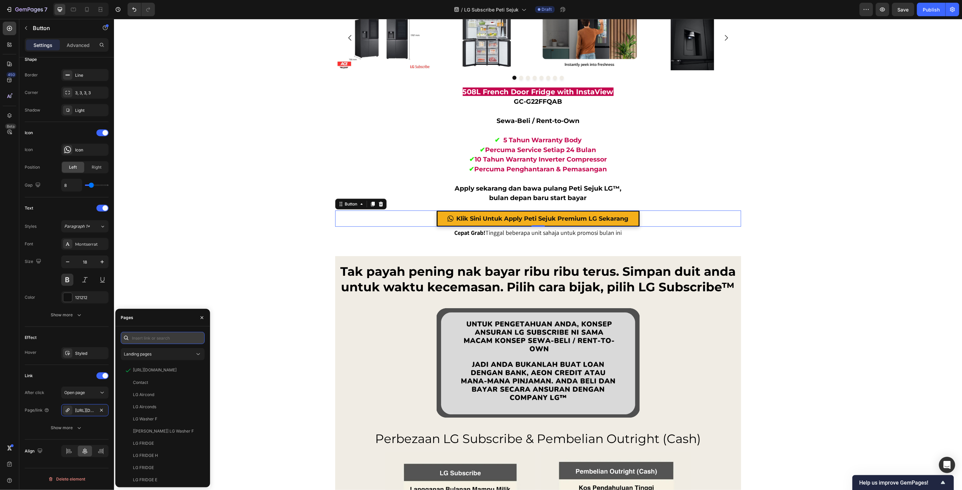
click at [151, 338] on input "text" at bounding box center [163, 338] width 84 height 12
paste input "[URL][DOMAIN_NAME]"
type input "[URL][DOMAIN_NAME]"
click at [194, 356] on div "View" at bounding box center [194, 354] width 10 height 6
click at [156, 357] on div "[URL][DOMAIN_NAME]" at bounding box center [155, 354] width 44 height 6
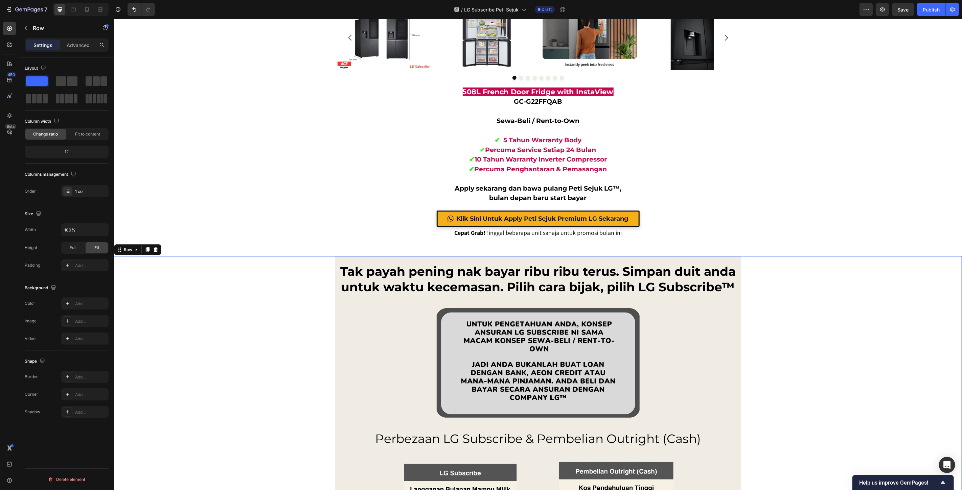
scroll to position [0, 0]
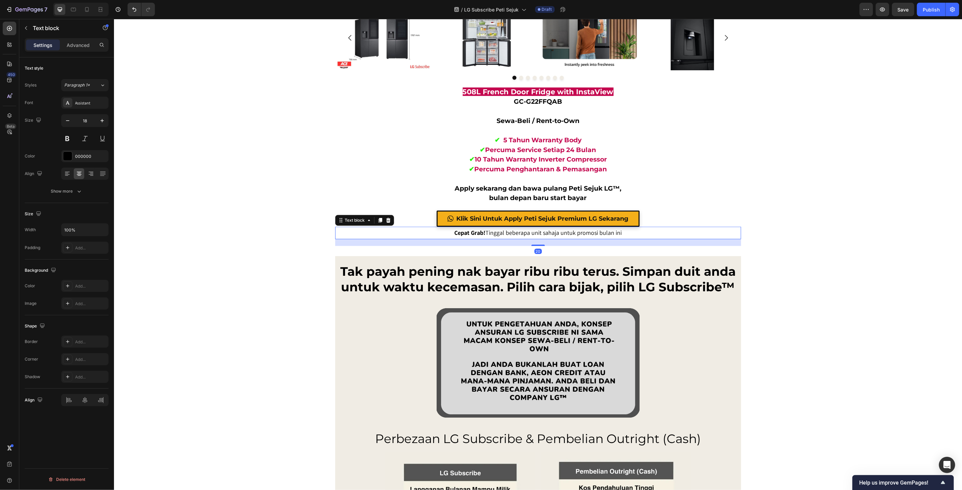
click at [600, 234] on p "Cepat Grab! Tinggal beberapa unit sahaja untuk promosi bulan ini" at bounding box center [537, 232] width 404 height 11
click at [378, 219] on icon at bounding box center [380, 220] width 4 height 5
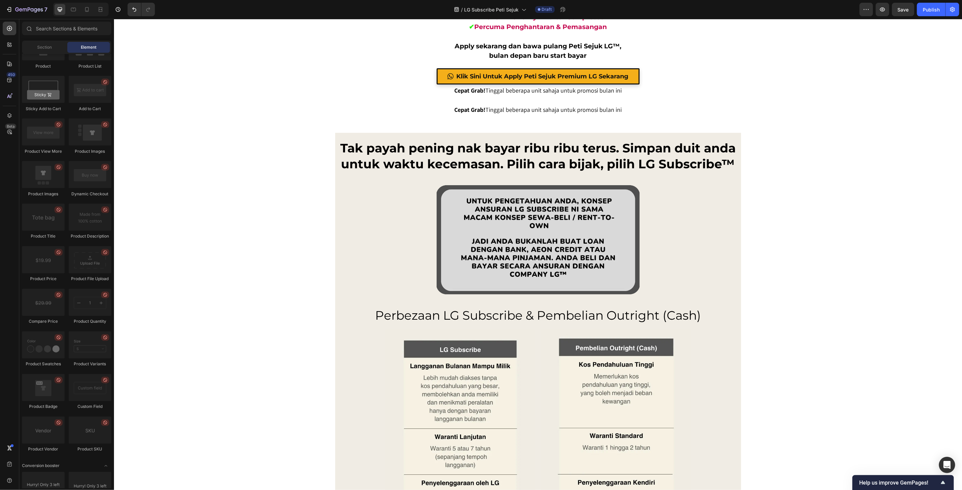
scroll to position [4584, 0]
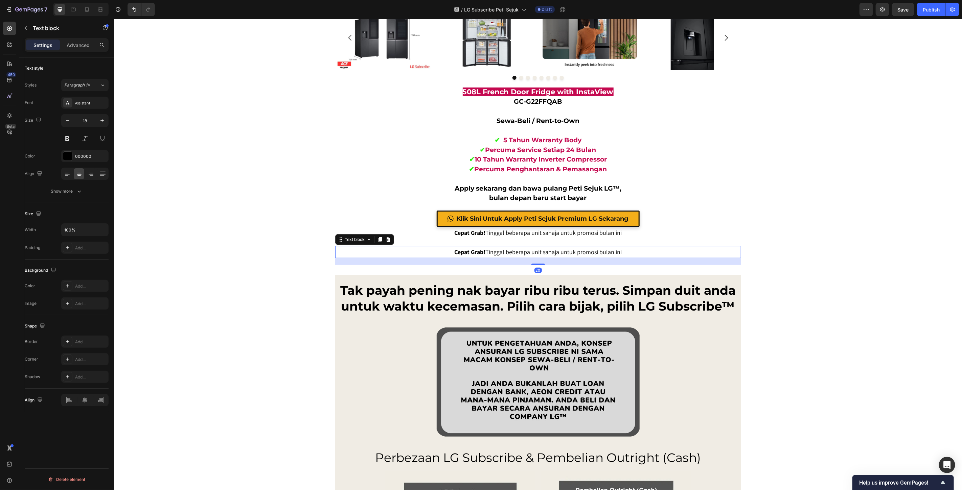
click at [470, 252] on strong "Cepat Grab!" at bounding box center [469, 252] width 31 height 8
click at [471, 252] on strong "Cepat Grab!" at bounding box center [469, 252] width 31 height 8
click at [479, 252] on strong "Cepat Grab!" at bounding box center [469, 252] width 31 height 8
click at [535, 250] on p "Cepat Grab! Tinggal beberapa unit sahaja untuk promosi bulan ini" at bounding box center [537, 252] width 404 height 11
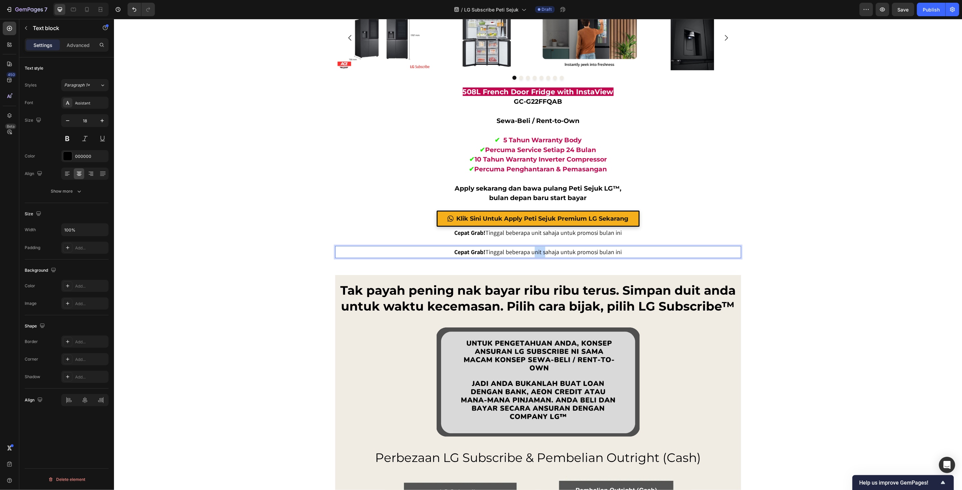
click at [535, 250] on p "Cepat Grab! Tinggal beberapa unit sahaja untuk promosi bulan ini" at bounding box center [537, 252] width 404 height 11
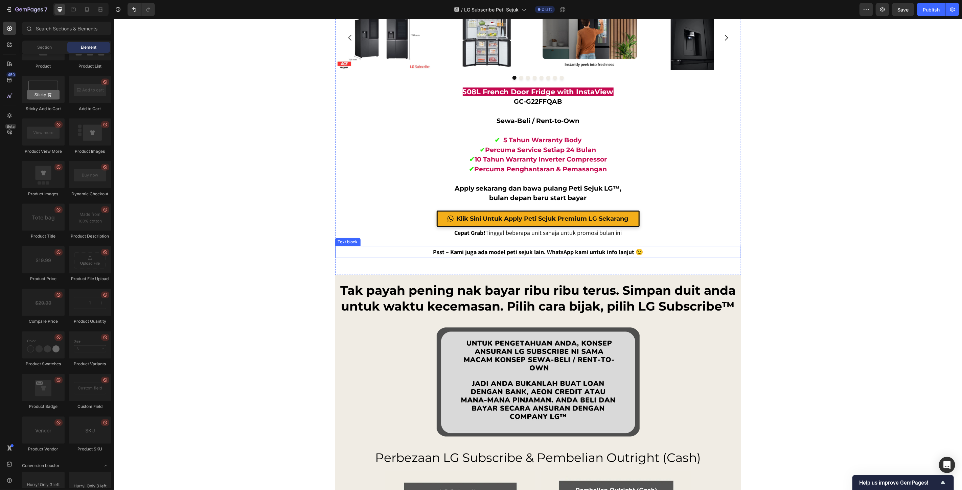
click at [539, 251] on strong "Psst – Kami juga ada model peti sejuk lain. WhatsApp kami untuk info lanjut 😉" at bounding box center [538, 252] width 210 height 8
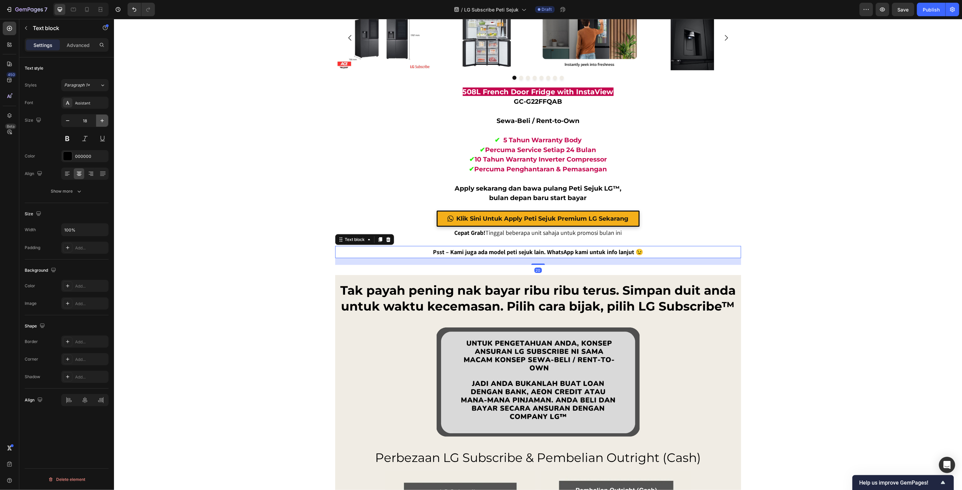
click at [100, 122] on icon "button" at bounding box center [102, 120] width 7 height 7
type input "20"
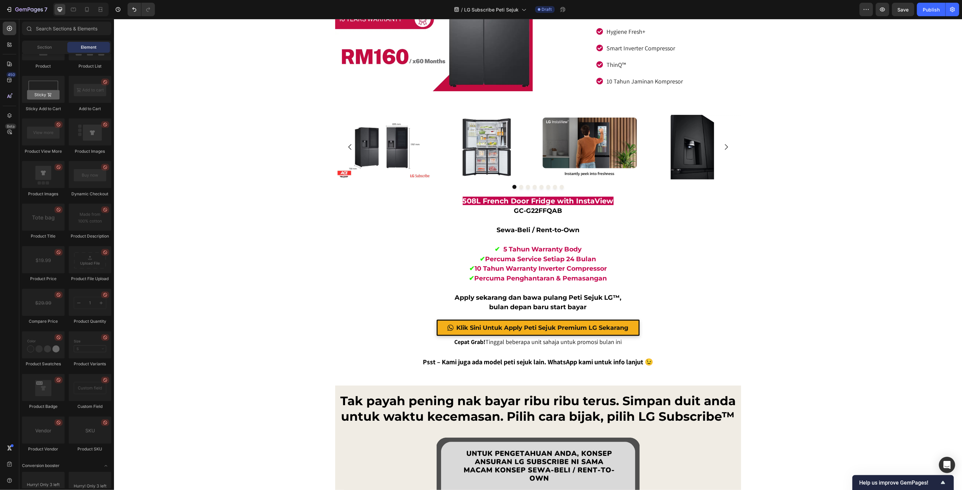
scroll to position [4472, 0]
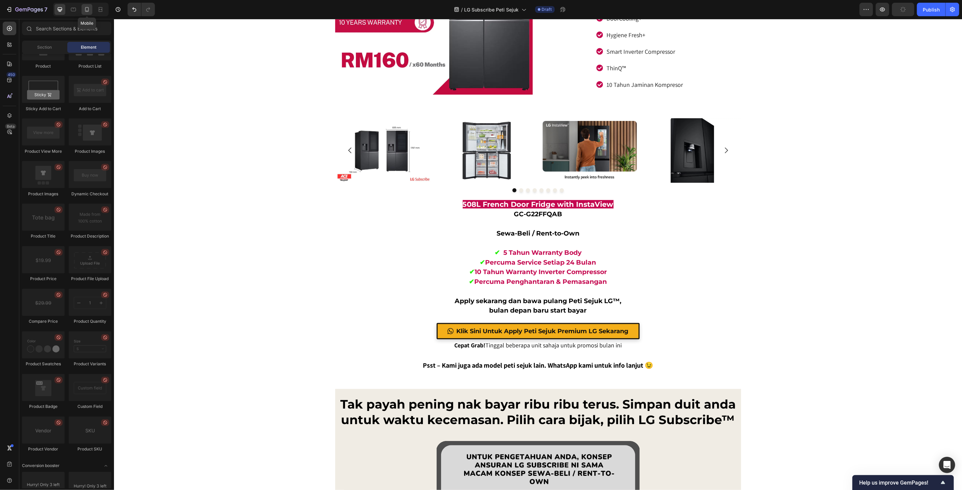
click at [83, 13] on div at bounding box center [87, 9] width 11 height 11
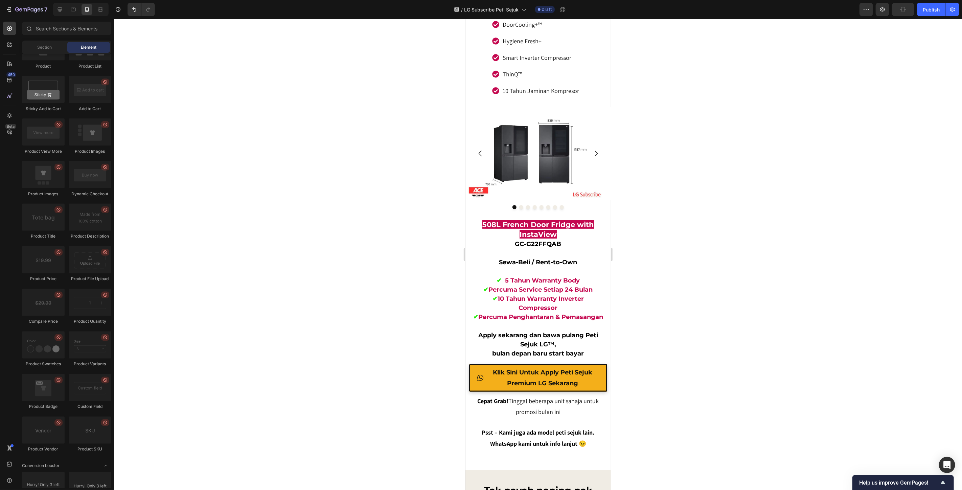
scroll to position [4467, 0]
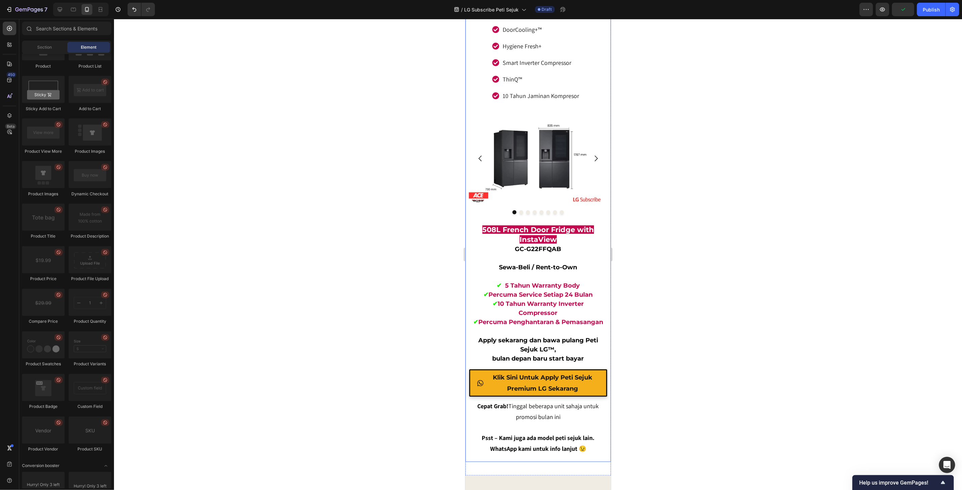
click at [526, 444] on strong "Psst – Kami juga ada model peti sejuk lain. WhatsApp kami untuk info lanjut 😉" at bounding box center [538, 443] width 113 height 19
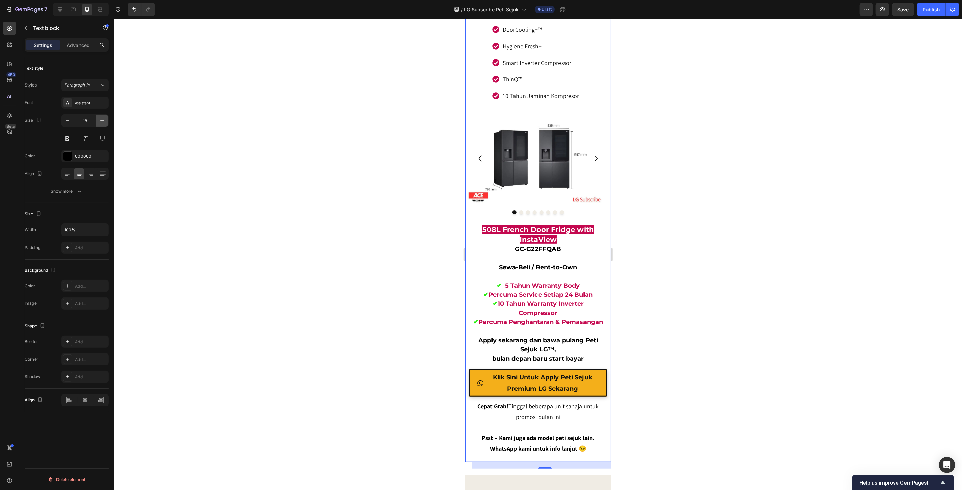
click at [104, 122] on icon "button" at bounding box center [102, 120] width 7 height 7
type input "20"
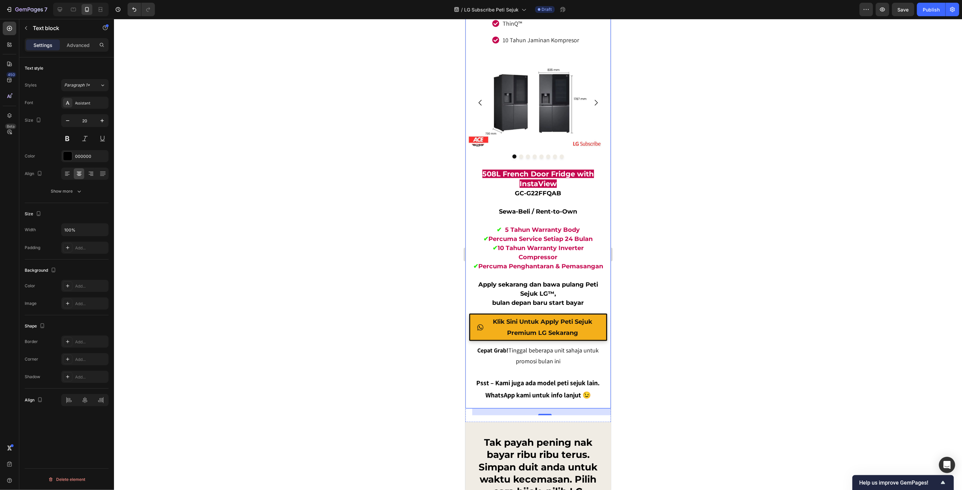
scroll to position [4542, 0]
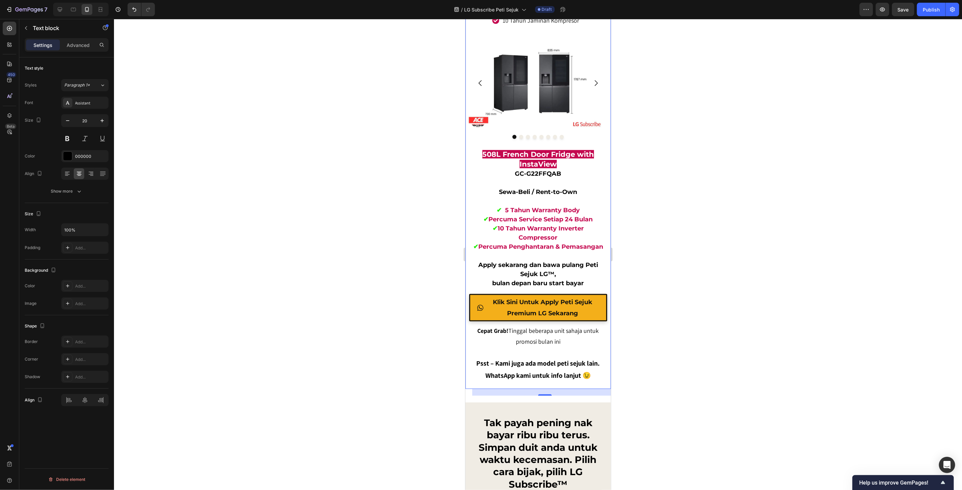
click at [710, 290] on div at bounding box center [538, 254] width 848 height 471
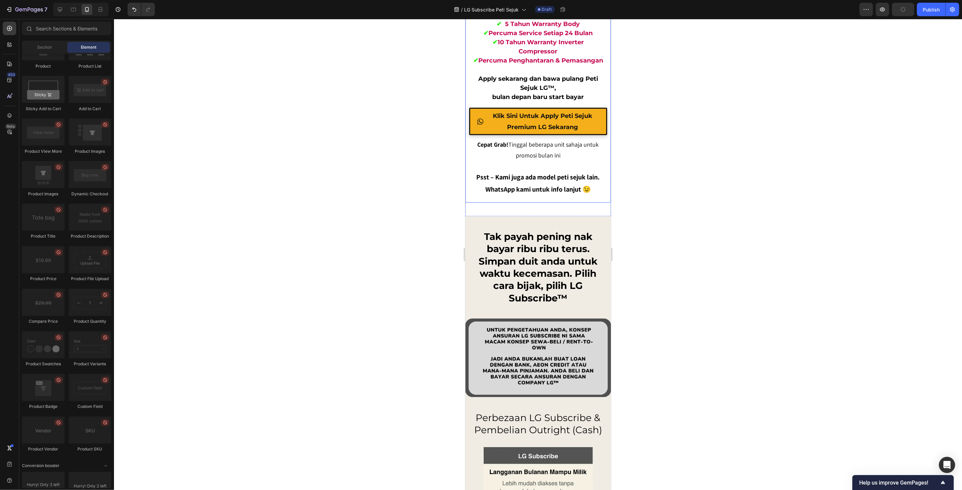
scroll to position [4730, 0]
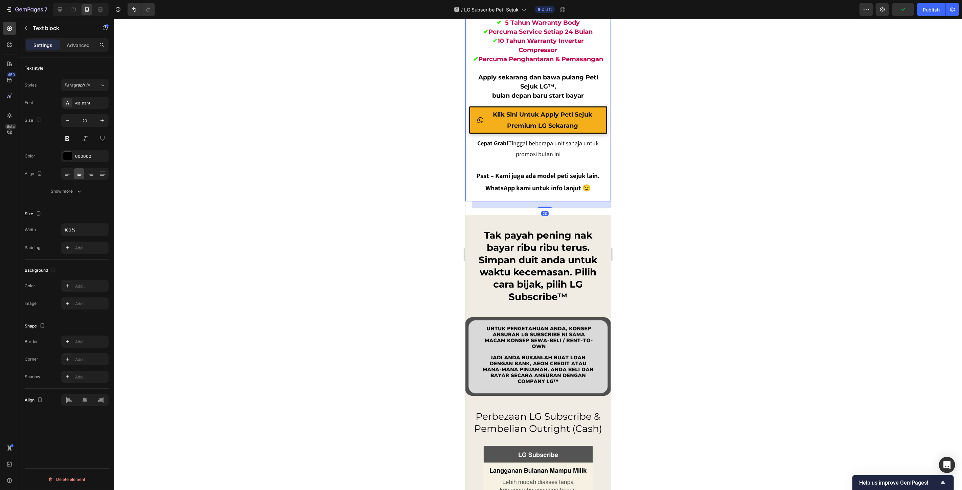
click at [520, 183] on strong "Psst – Kami juga ada model peti sejuk lain. WhatsApp kami untuk info lanjut 😉" at bounding box center [537, 181] width 123 height 21
click at [78, 44] on p "Advanced" at bounding box center [78, 45] width 23 height 7
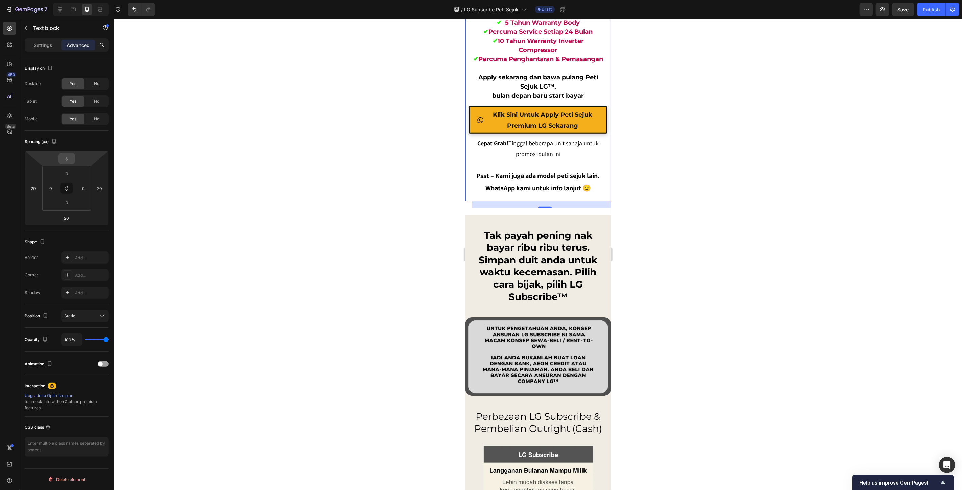
click at [63, 154] on input "5" at bounding box center [67, 159] width 14 height 10
click at [69, 160] on input "4" at bounding box center [67, 159] width 14 height 10
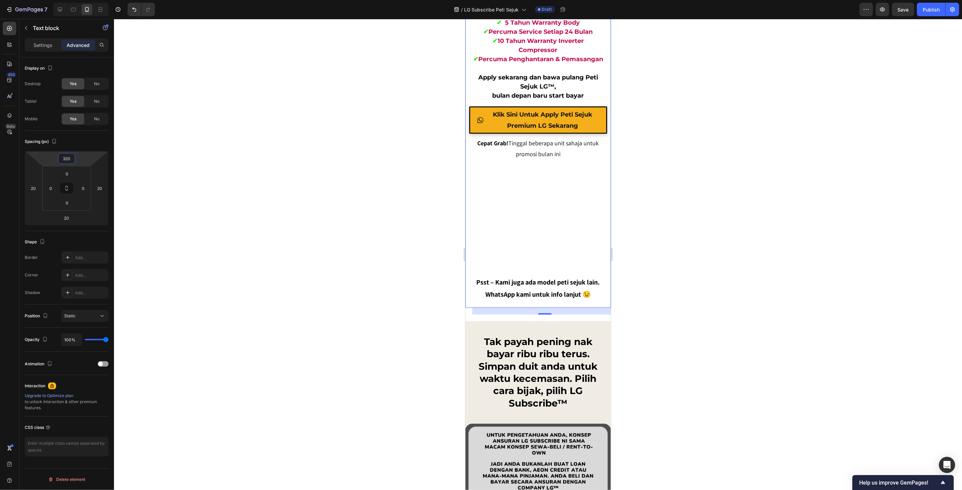
click at [66, 160] on input "320" at bounding box center [67, 159] width 14 height 10
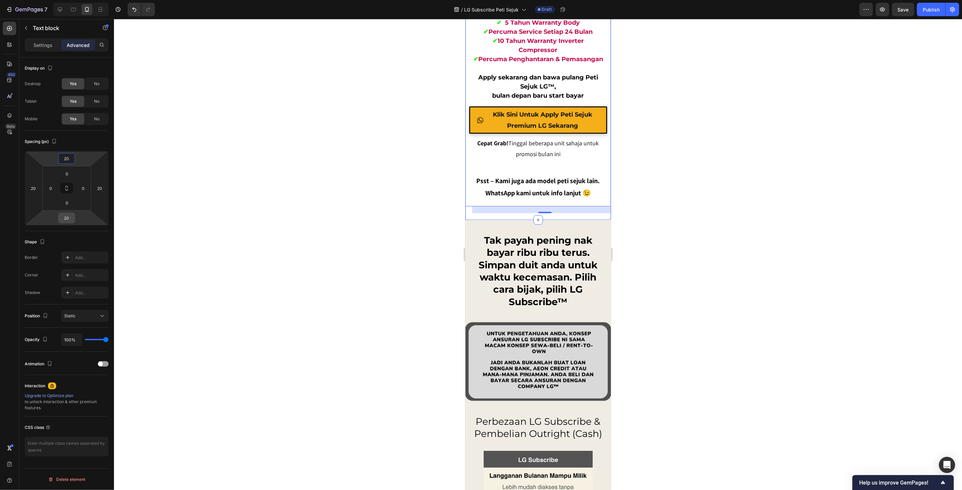
type input "20"
click at [67, 216] on input "20" at bounding box center [67, 218] width 14 height 10
click at [68, 216] on input "20" at bounding box center [67, 218] width 14 height 10
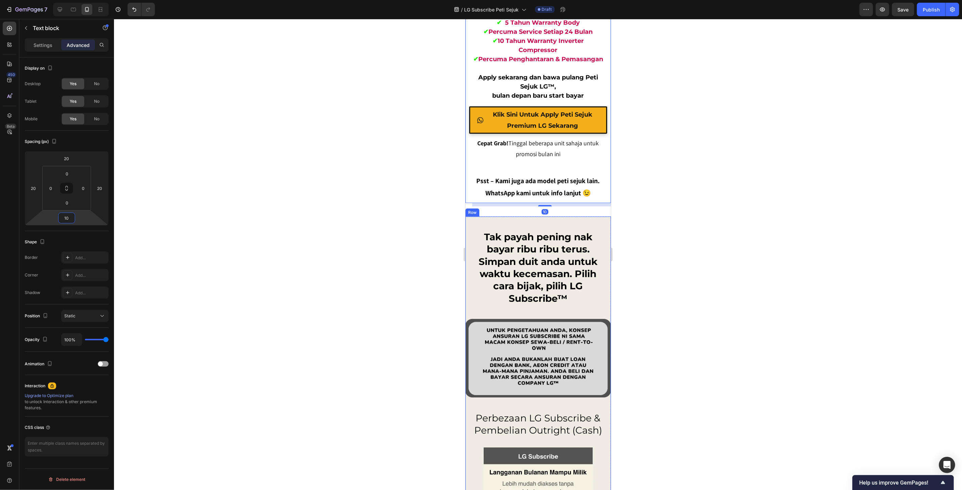
type input "10"
click at [758, 209] on div at bounding box center [538, 254] width 848 height 471
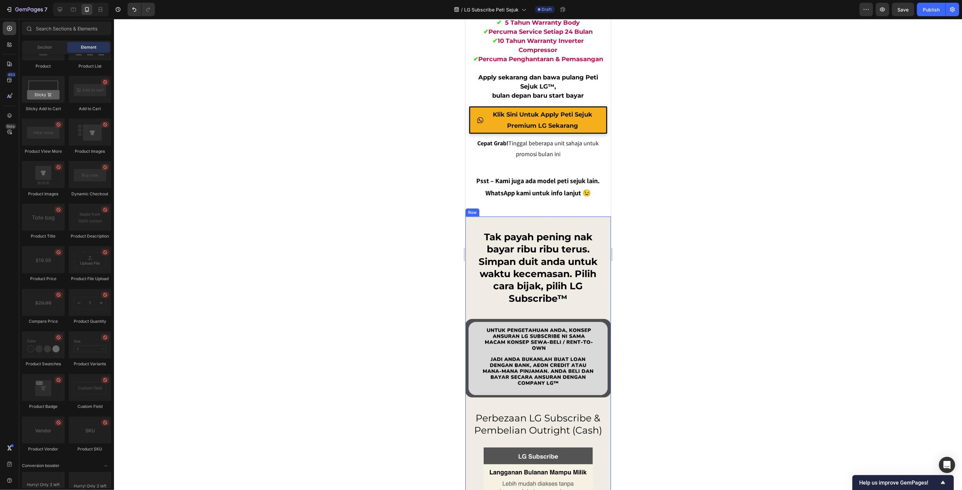
click at [755, 202] on div at bounding box center [538, 254] width 848 height 471
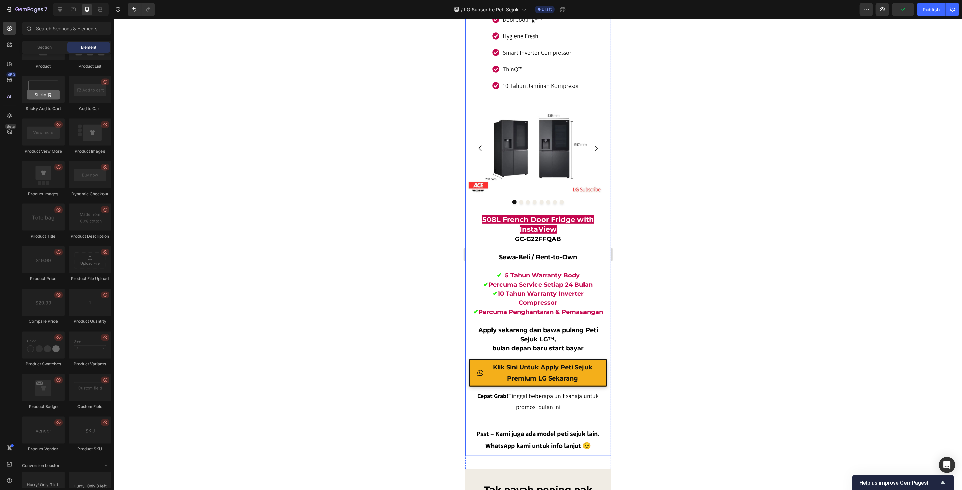
scroll to position [4655, 0]
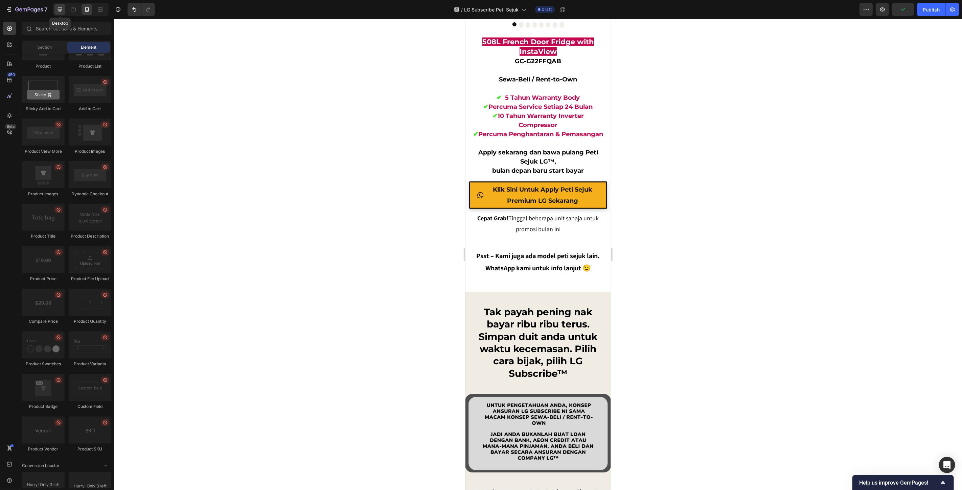
click at [60, 12] on icon at bounding box center [59, 9] width 7 height 7
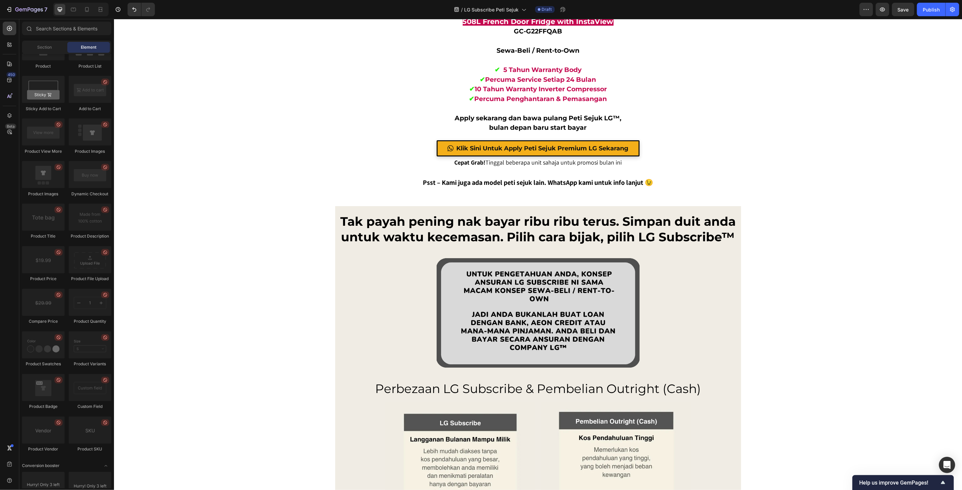
scroll to position [4658, 0]
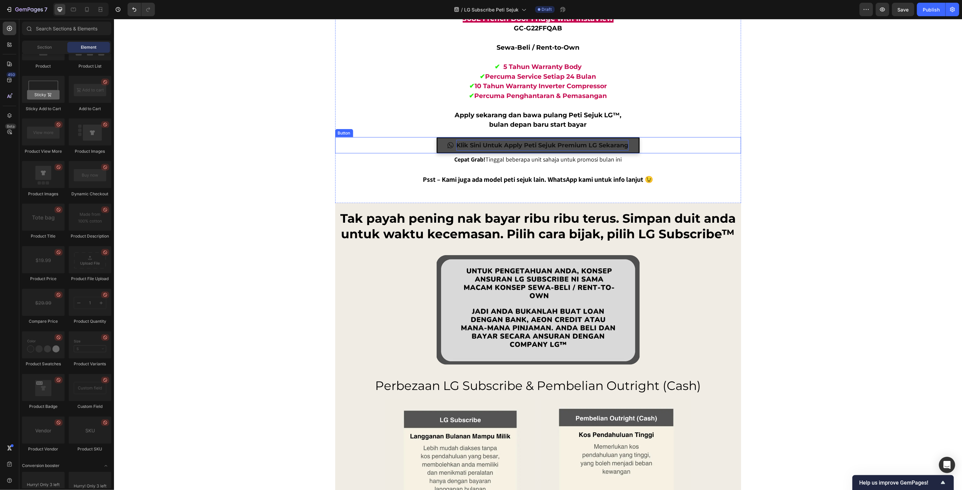
click at [488, 142] on p "Klik Sini Untuk Apply Peti Sejuk Premium LG Sekarang" at bounding box center [542, 145] width 172 height 11
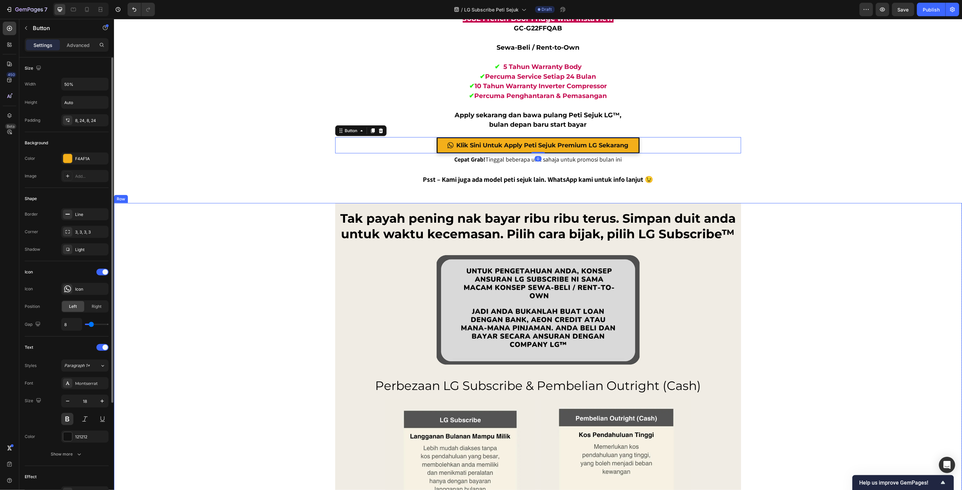
scroll to position [113, 0]
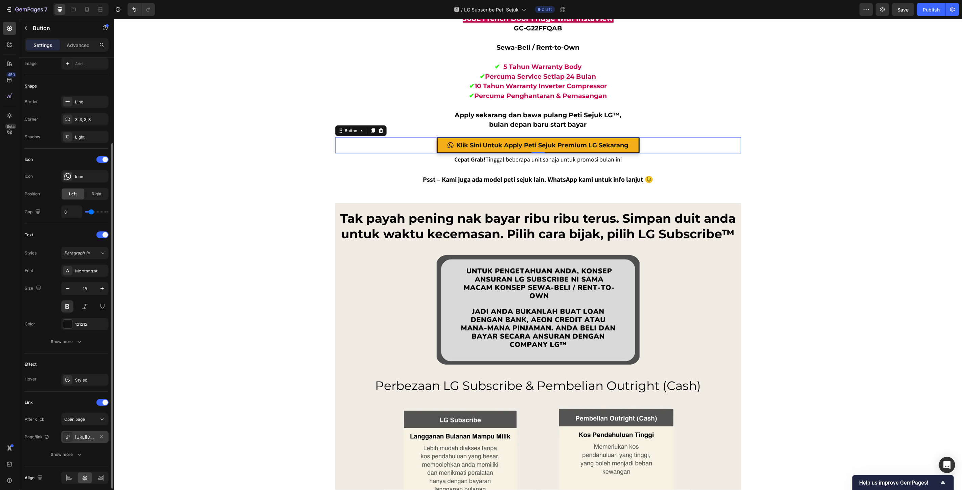
click at [90, 437] on div "[URL][DOMAIN_NAME]" at bounding box center [85, 438] width 20 height 6
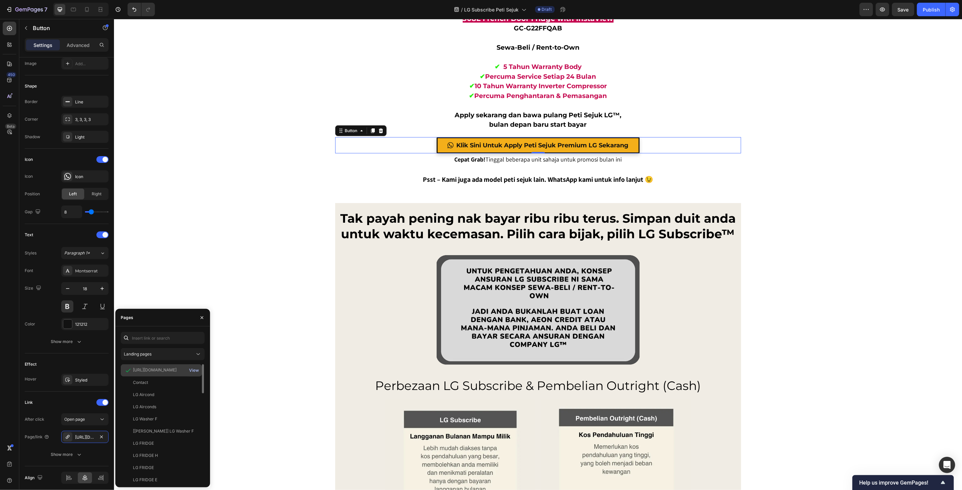
click at [195, 369] on div "View" at bounding box center [194, 371] width 10 height 6
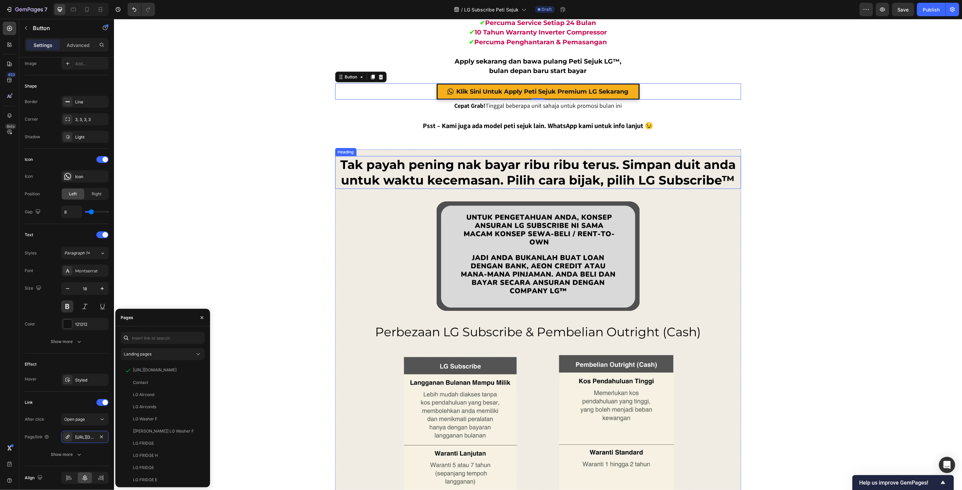
scroll to position [4733, 0]
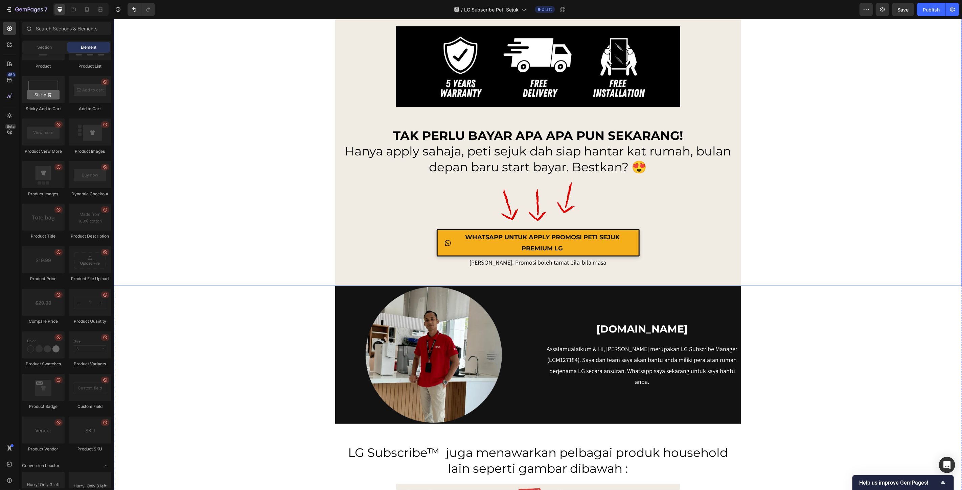
scroll to position [6048, 0]
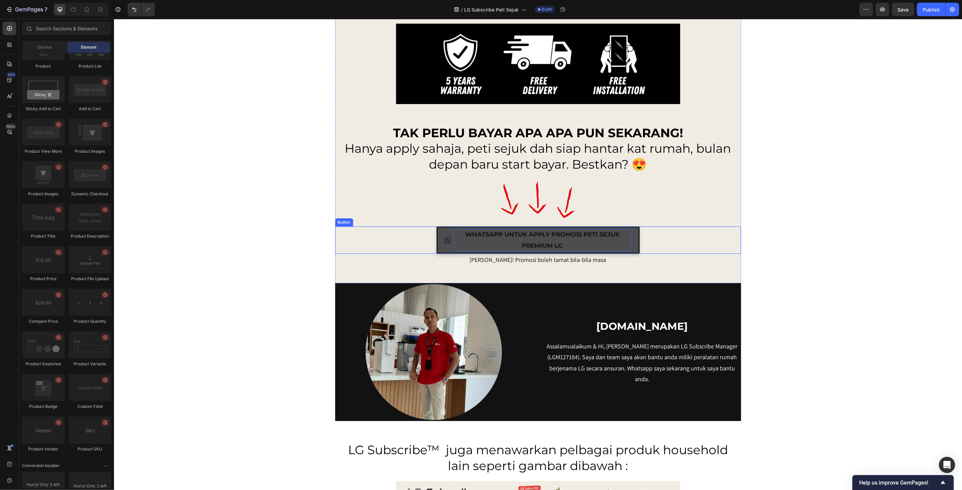
click at [469, 238] on p "WHATSAPP UNTUK APPLY PROMOSI PETI SEJUK PREMIUM LG" at bounding box center [542, 240] width 178 height 22
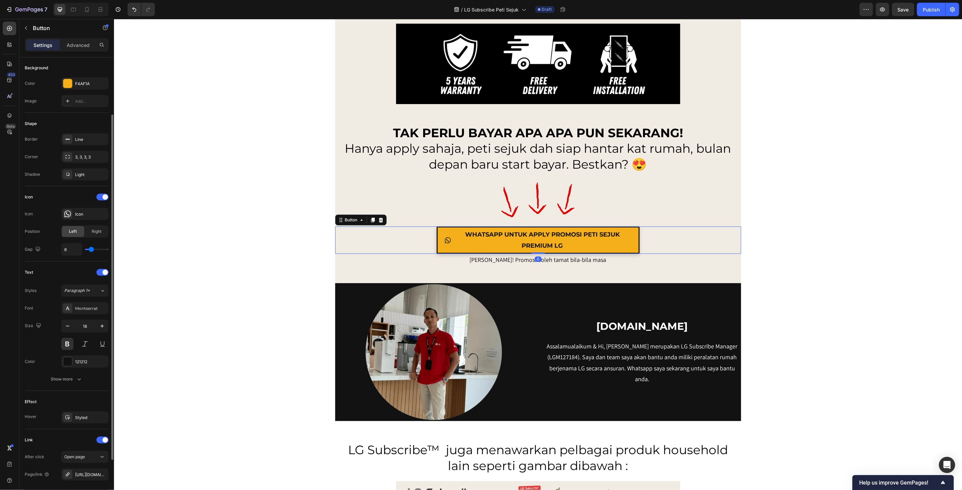
scroll to position [113, 0]
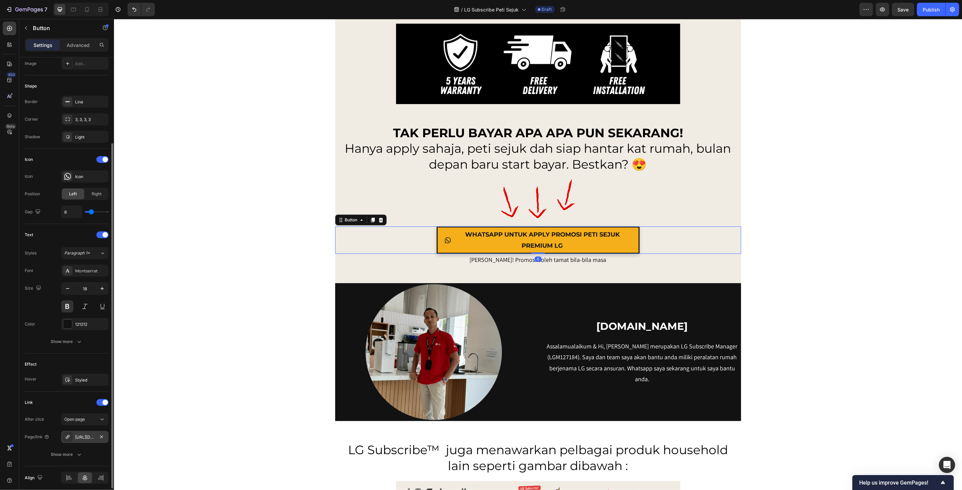
click at [83, 440] on div "[URL][DOMAIN_NAME]" at bounding box center [85, 438] width 20 height 6
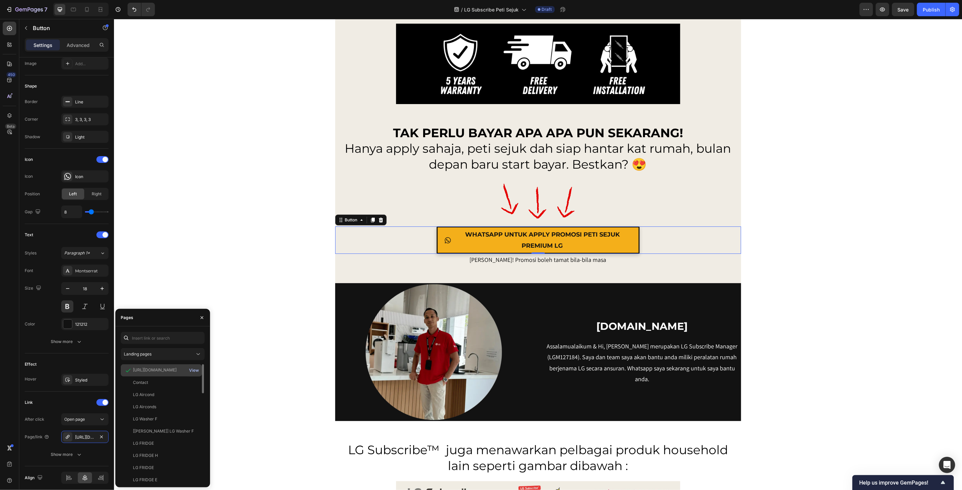
click at [194, 370] on div "View" at bounding box center [194, 371] width 10 height 6
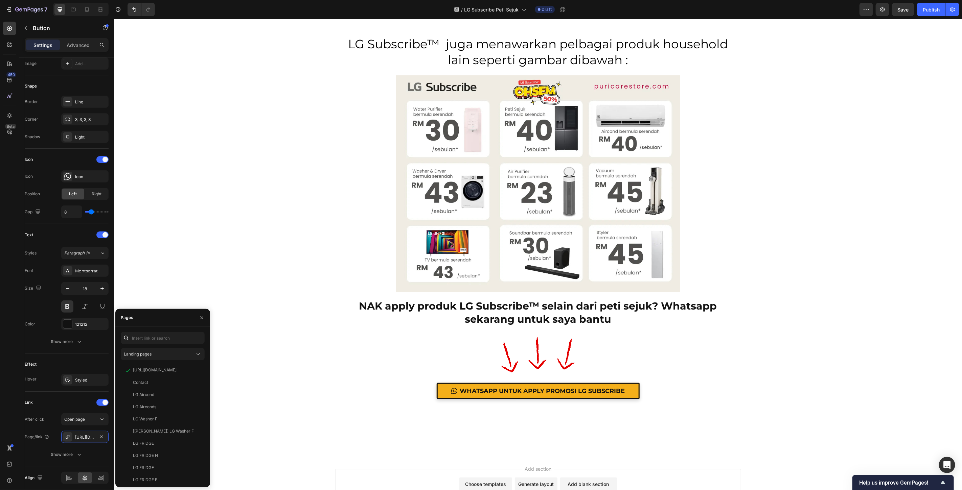
scroll to position [6461, 0]
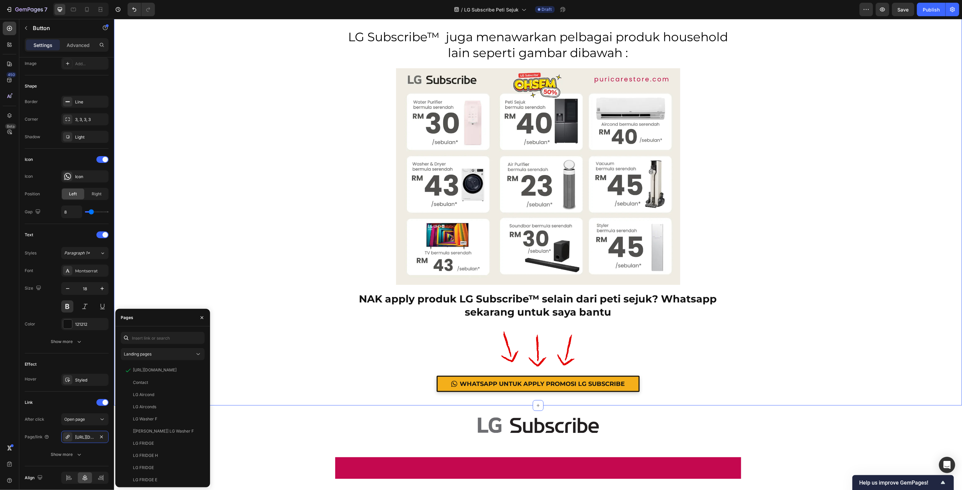
drag, startPoint x: 867, startPoint y: 268, endPoint x: 855, endPoint y: 274, distance: 13.2
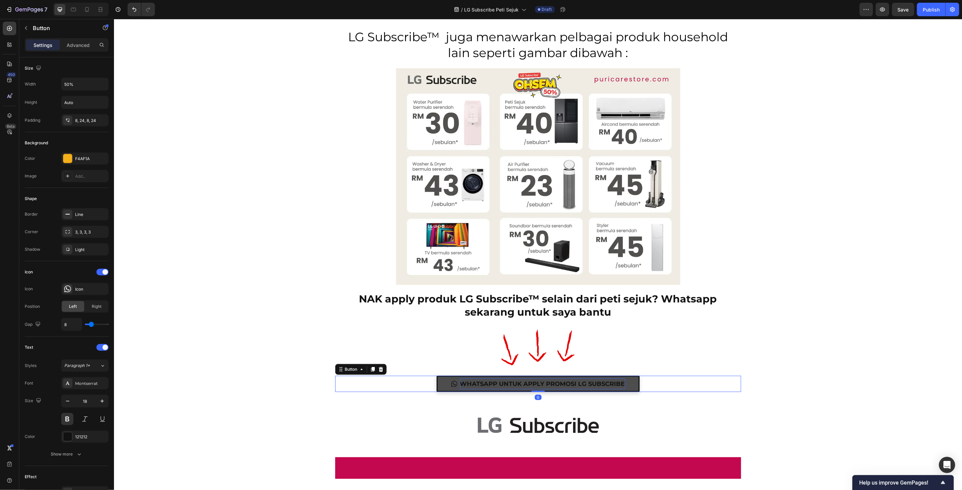
click at [534, 385] on p "WHATSAPP UNTUK APPLY PROMOSI LG SUBSCRIBE" at bounding box center [542, 383] width 165 height 11
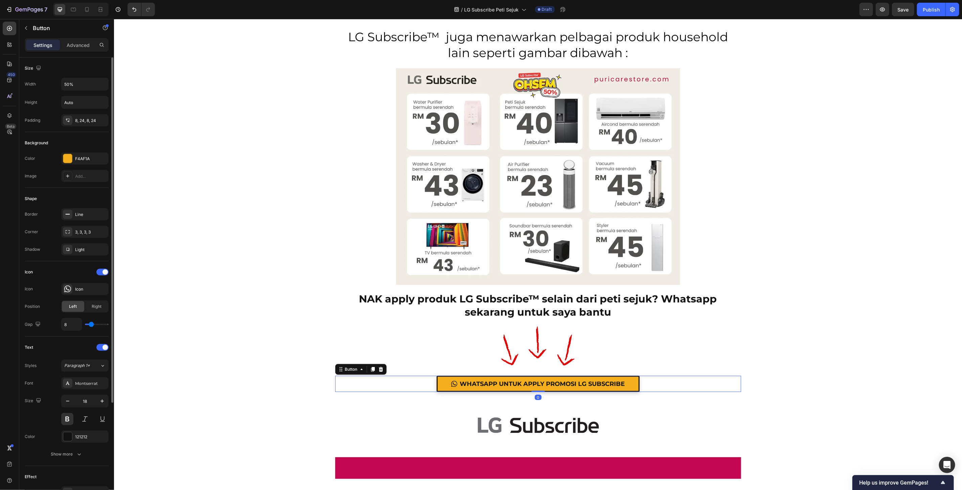
scroll to position [139, 0]
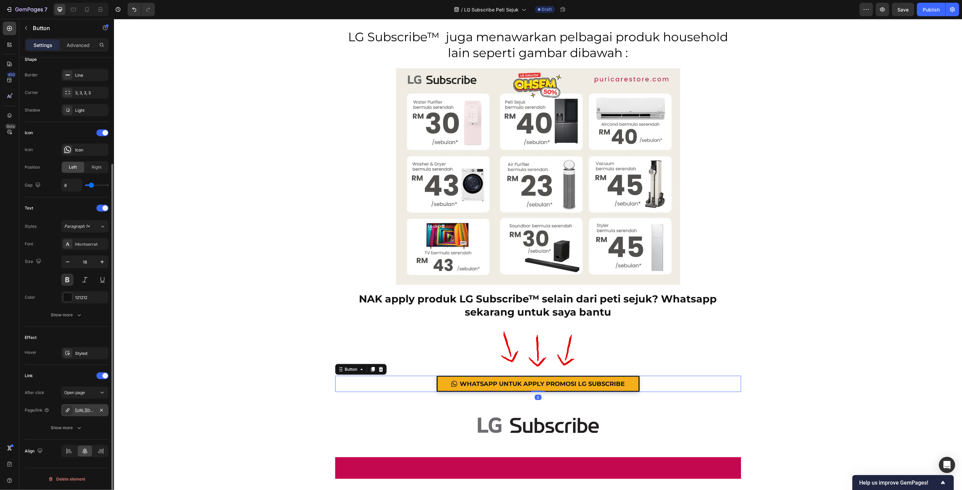
click at [80, 410] on div "[URL][DOMAIN_NAME]" at bounding box center [85, 411] width 20 height 6
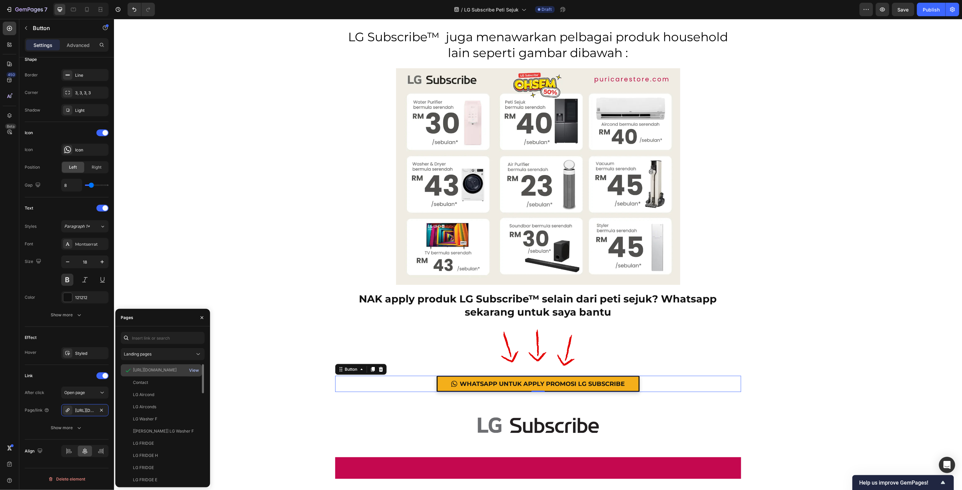
click at [195, 371] on div "View" at bounding box center [194, 371] width 10 height 6
click at [160, 335] on input "text" at bounding box center [163, 338] width 84 height 12
paste input "[URL][DOMAIN_NAME]"
type input "[URL][DOMAIN_NAME]"
click at [161, 354] on div "[URL][DOMAIN_NAME]" at bounding box center [155, 354] width 44 height 6
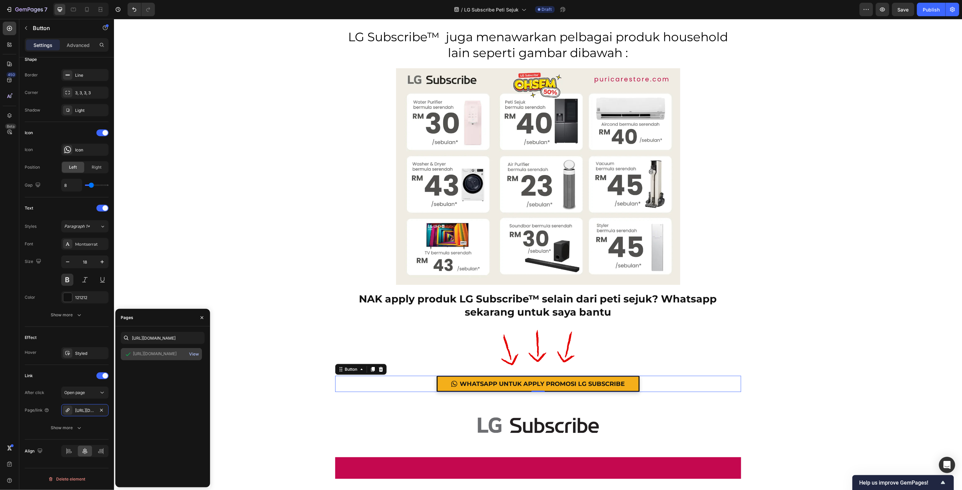
click at [196, 356] on div "View" at bounding box center [194, 354] width 10 height 6
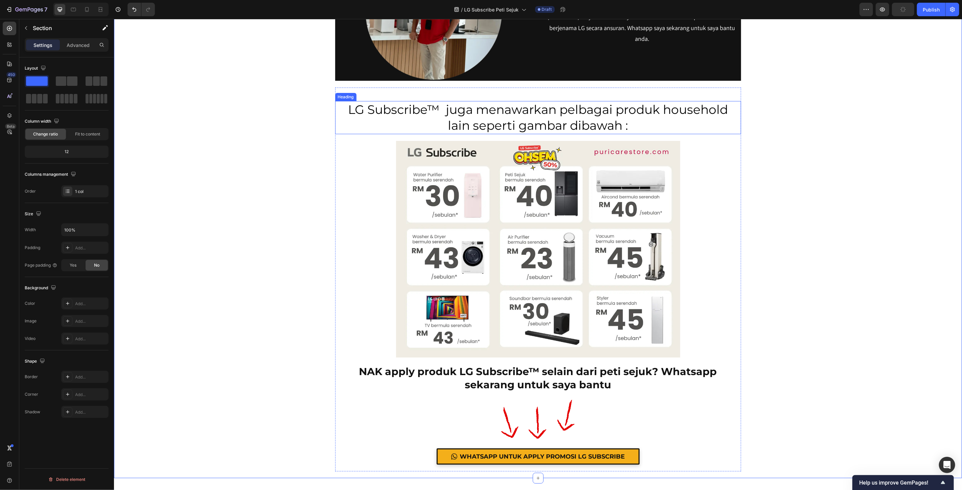
scroll to position [6549, 0]
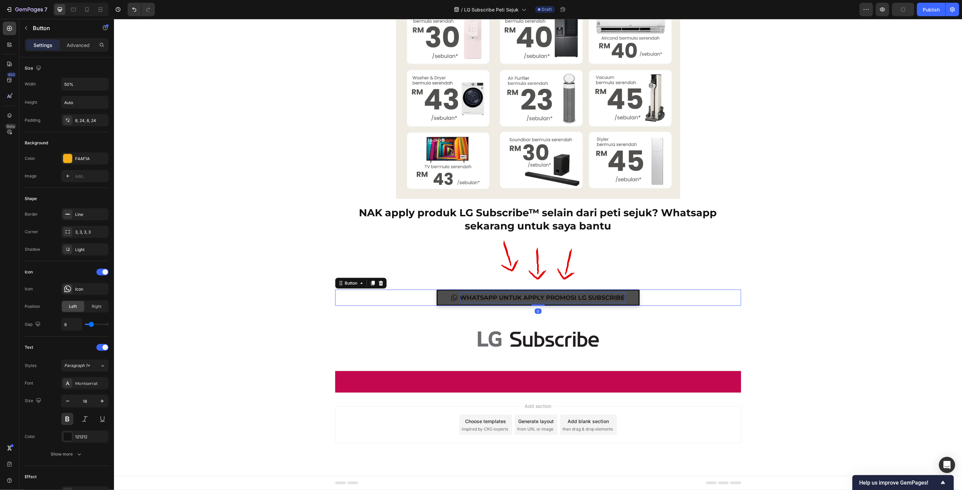
click at [483, 296] on p "WHATSAPP UNTUK APPLY PROMOSI LG SUBSCRIBE" at bounding box center [542, 297] width 165 height 11
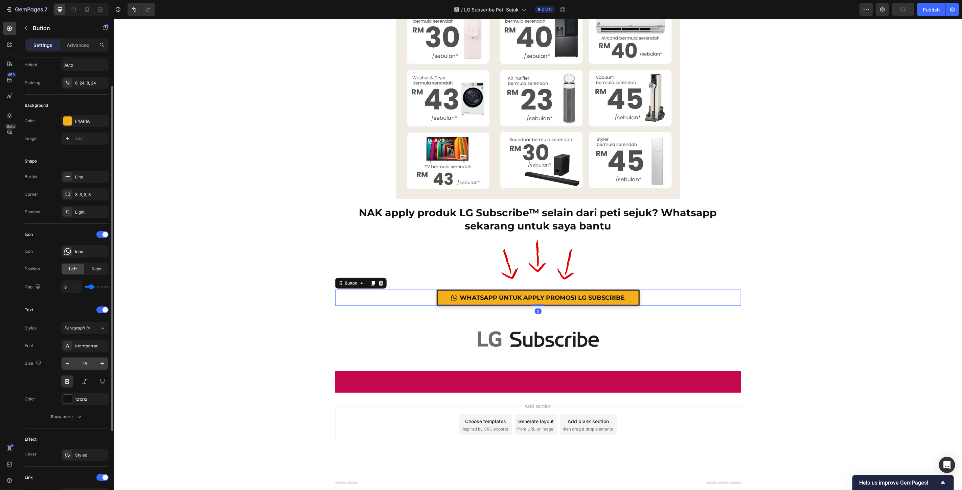
scroll to position [139, 0]
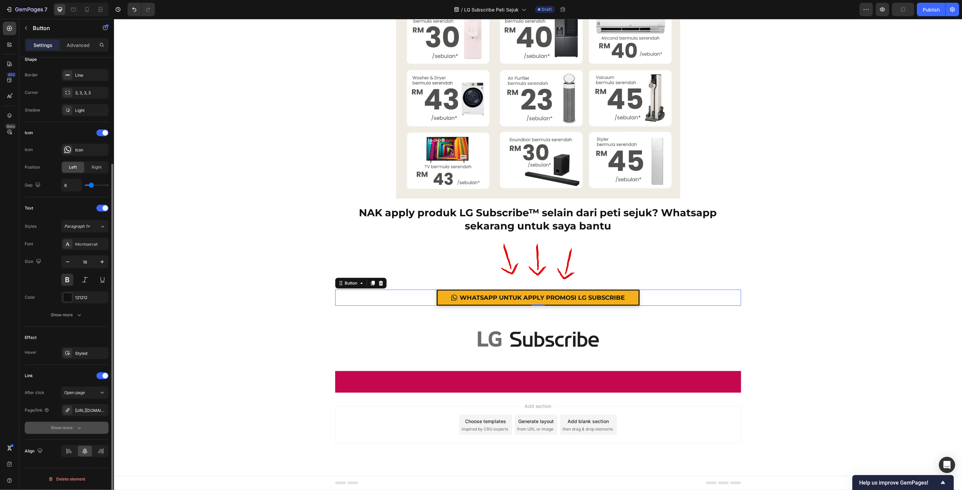
click at [84, 430] on button "Show more" at bounding box center [67, 428] width 84 height 12
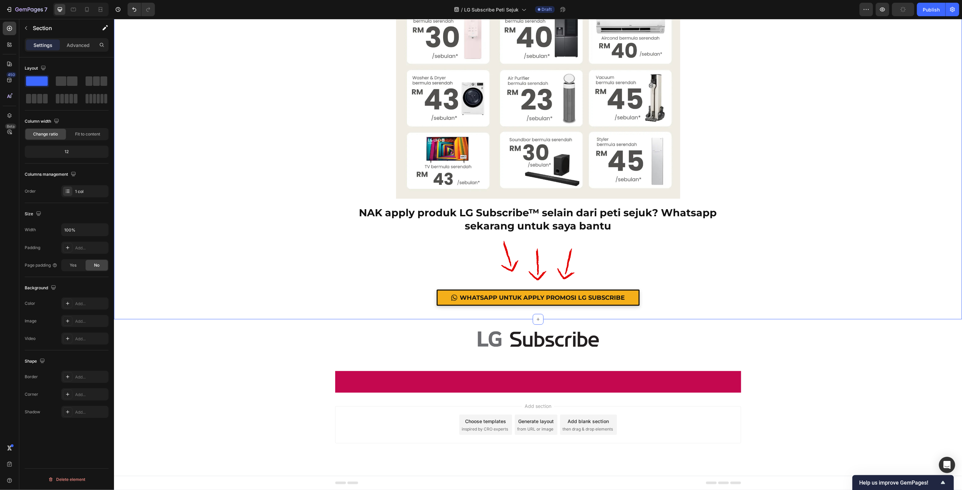
scroll to position [0, 0]
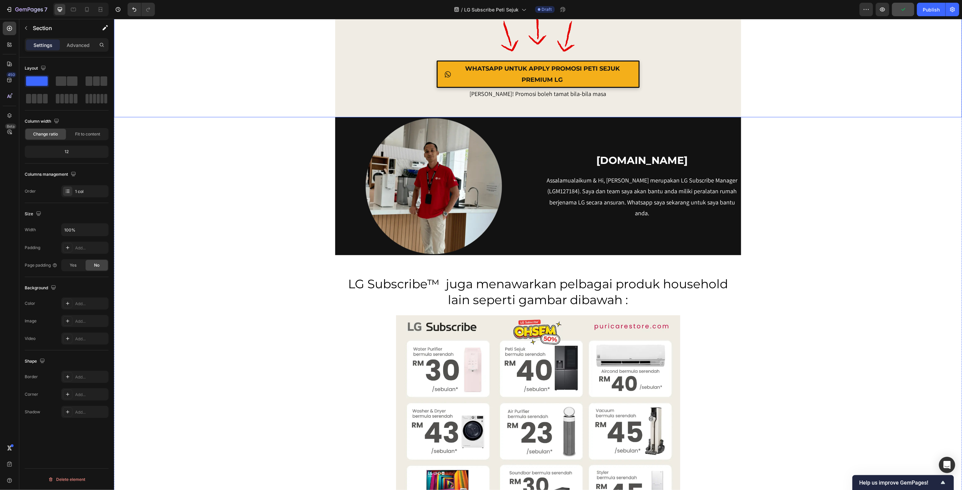
scroll to position [6210, 0]
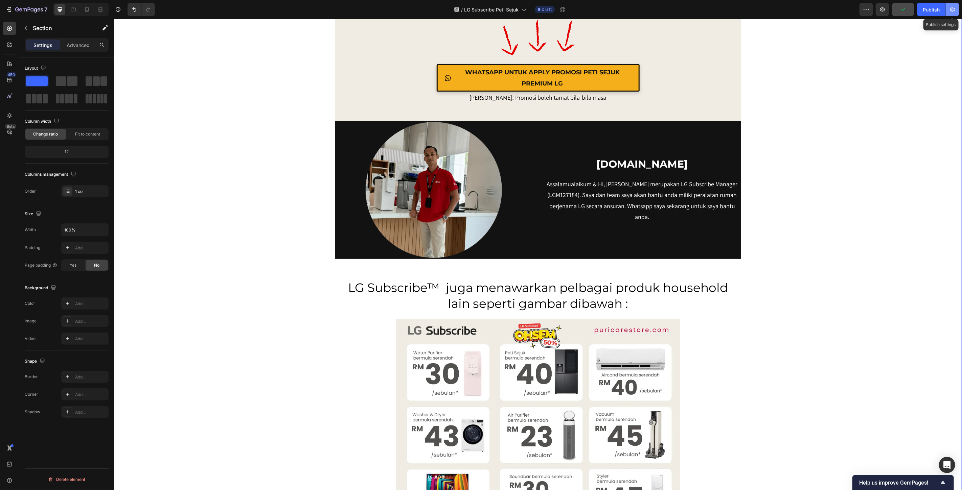
click at [950, 11] on icon "button" at bounding box center [952, 9] width 7 height 7
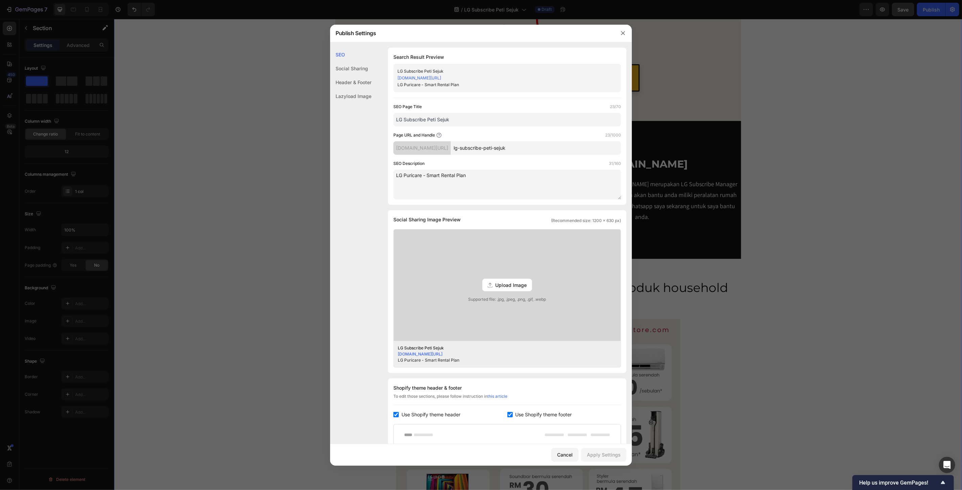
click at [486, 175] on textarea "LG Puricare - Smart Rental Plan" at bounding box center [507, 185] width 228 height 30
type textarea "l"
paste textarea "langganan mampu milik untuk semua keperluan peralatan rumah anda"
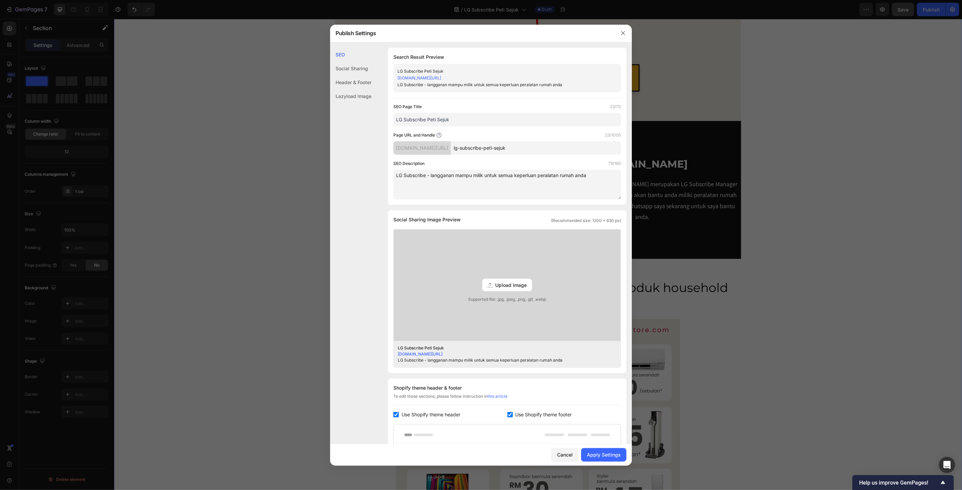
click at [432, 175] on textarea "LG Subscribe - langganan mampu milik untuk semua keperluan peralatan rumah anda" at bounding box center [507, 185] width 228 height 30
click at [515, 188] on textarea "LG Subscribe - Langganan mampu milik untuk semua keperluan peralatan rumah anda" at bounding box center [507, 185] width 228 height 30
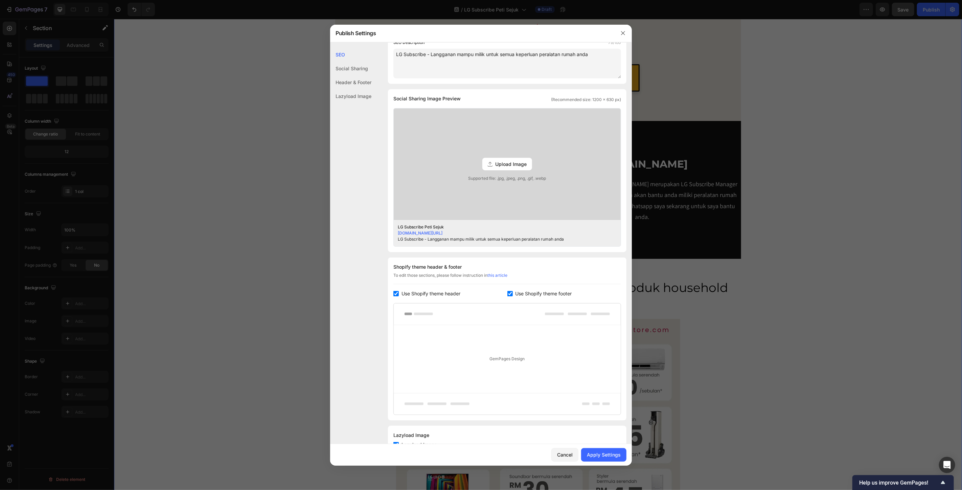
scroll to position [147, 0]
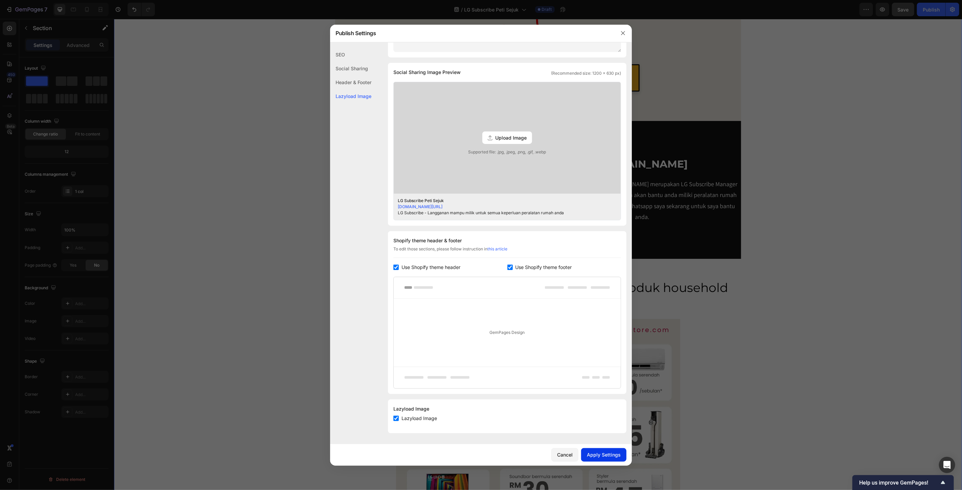
type textarea "LG Subscribe - Langganan mampu milik untuk semua keperluan peralatan rumah anda"
click at [606, 456] on div "Apply Settings" at bounding box center [604, 454] width 34 height 7
drag, startPoint x: 620, startPoint y: 31, endPoint x: 508, endPoint y: 12, distance: 113.2
click at [620, 31] on button "button" at bounding box center [623, 33] width 11 height 11
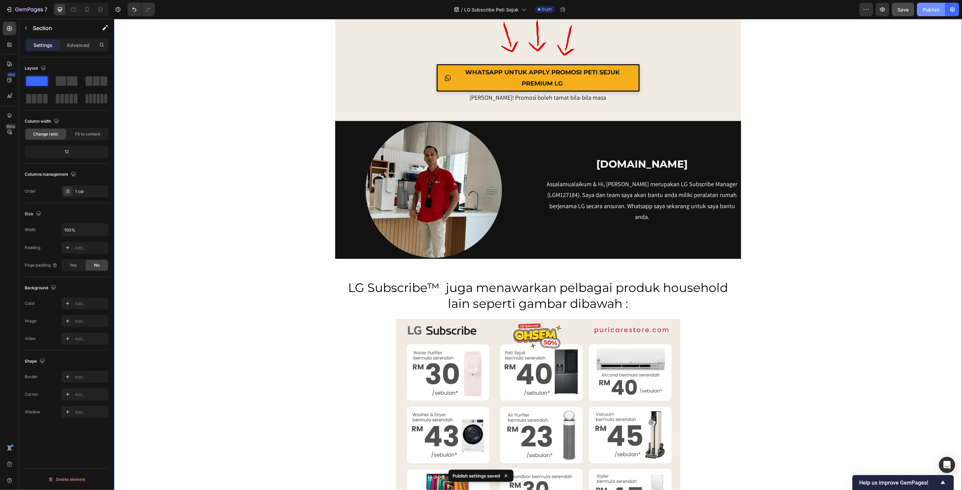
click at [926, 10] on div "Publish" at bounding box center [931, 9] width 17 height 7
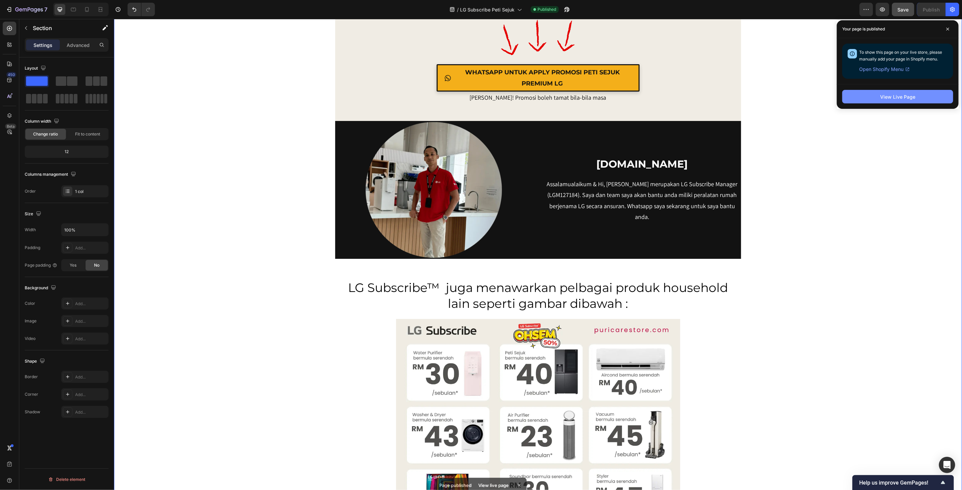
click at [905, 96] on div "View Live Page" at bounding box center [897, 96] width 35 height 7
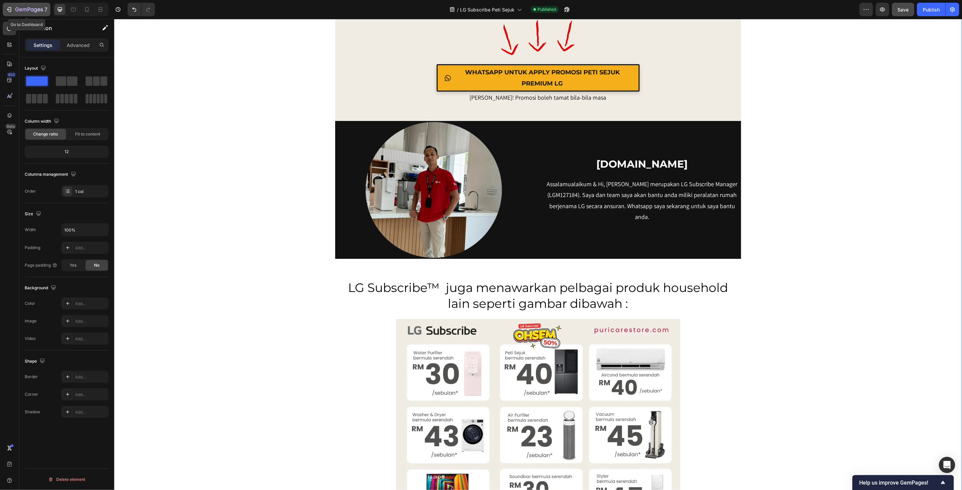
click at [20, 11] on icon "button" at bounding box center [20, 9] width 3 height 3
